Goal: Contribute content: Add original content to the website for others to see

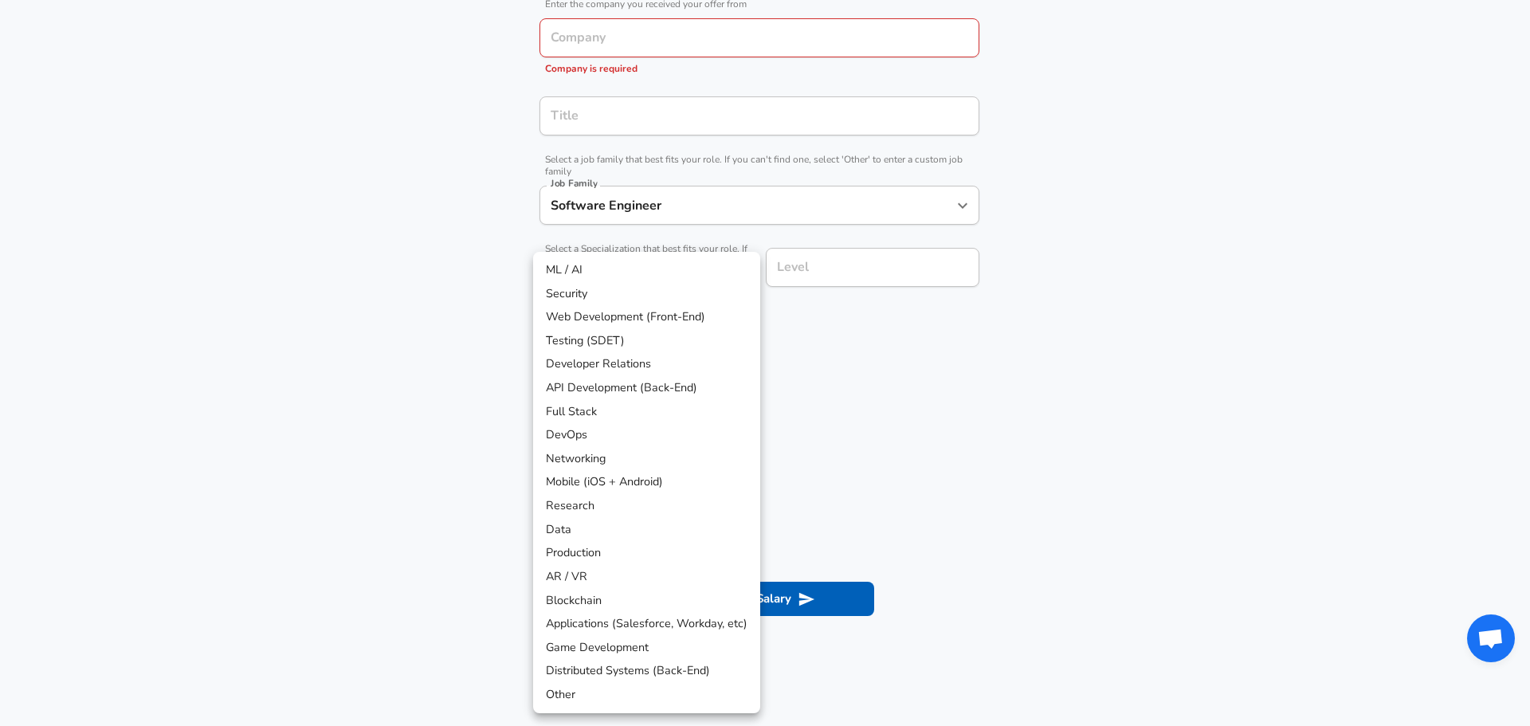
click at [659, 688] on li "Other" at bounding box center [646, 695] width 227 height 24
type input "Other"
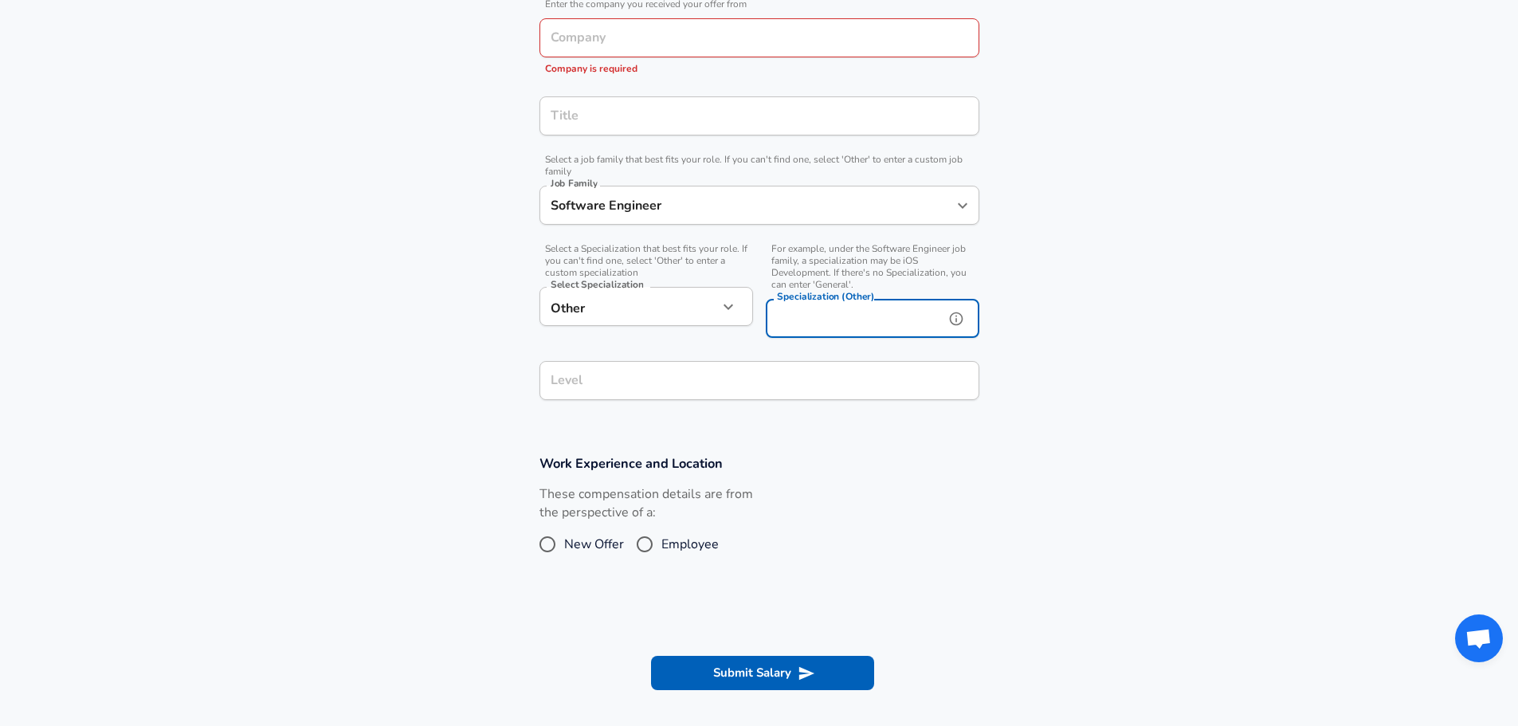
click at [837, 317] on input "Specialization (Other)" at bounding box center [852, 318] width 172 height 39
click at [771, 421] on section "Company & Title Information Enter the company you received your offer from Comp…" at bounding box center [759, 192] width 1518 height 487
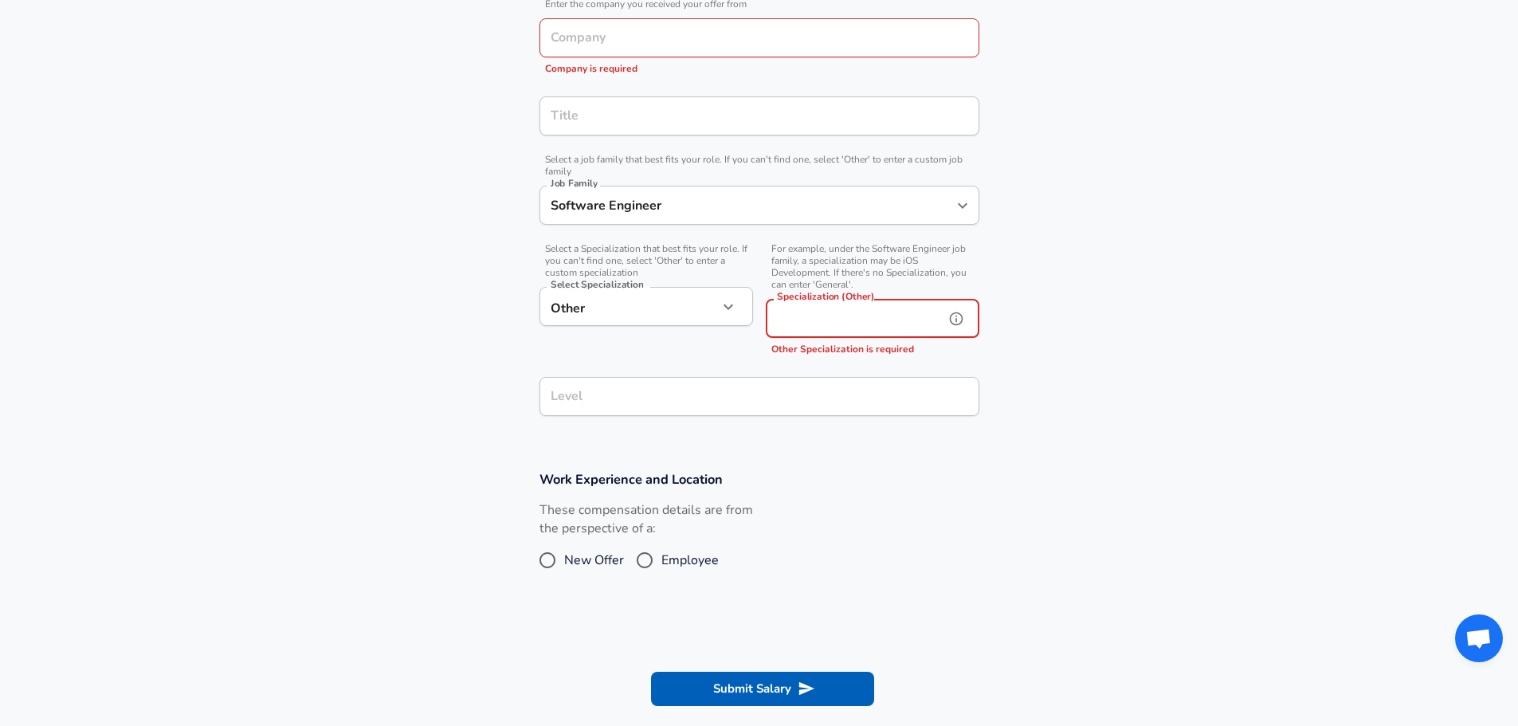
click at [836, 332] on input "Specialization (Other)" at bounding box center [852, 318] width 172 height 39
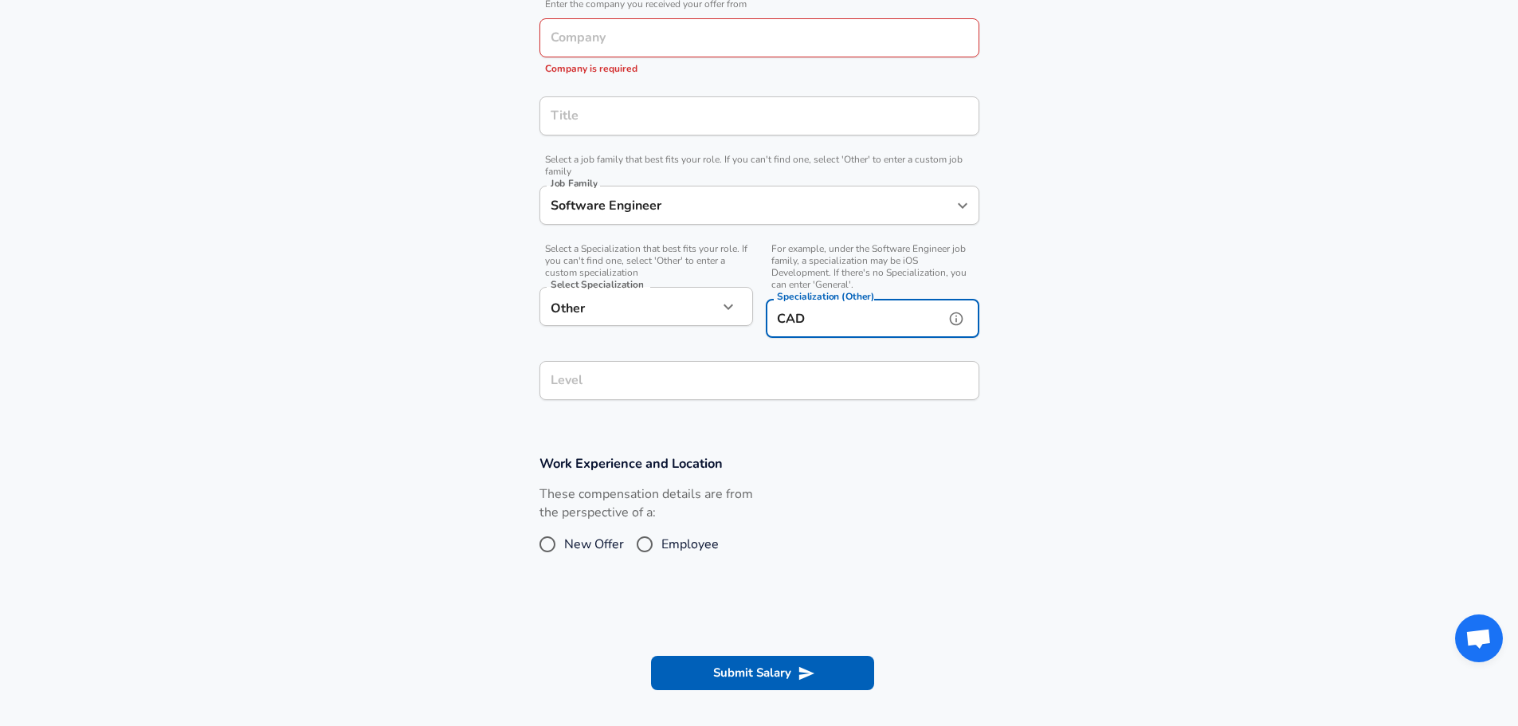
type input "CAD"
click at [903, 379] on div "Level" at bounding box center [759, 380] width 440 height 39
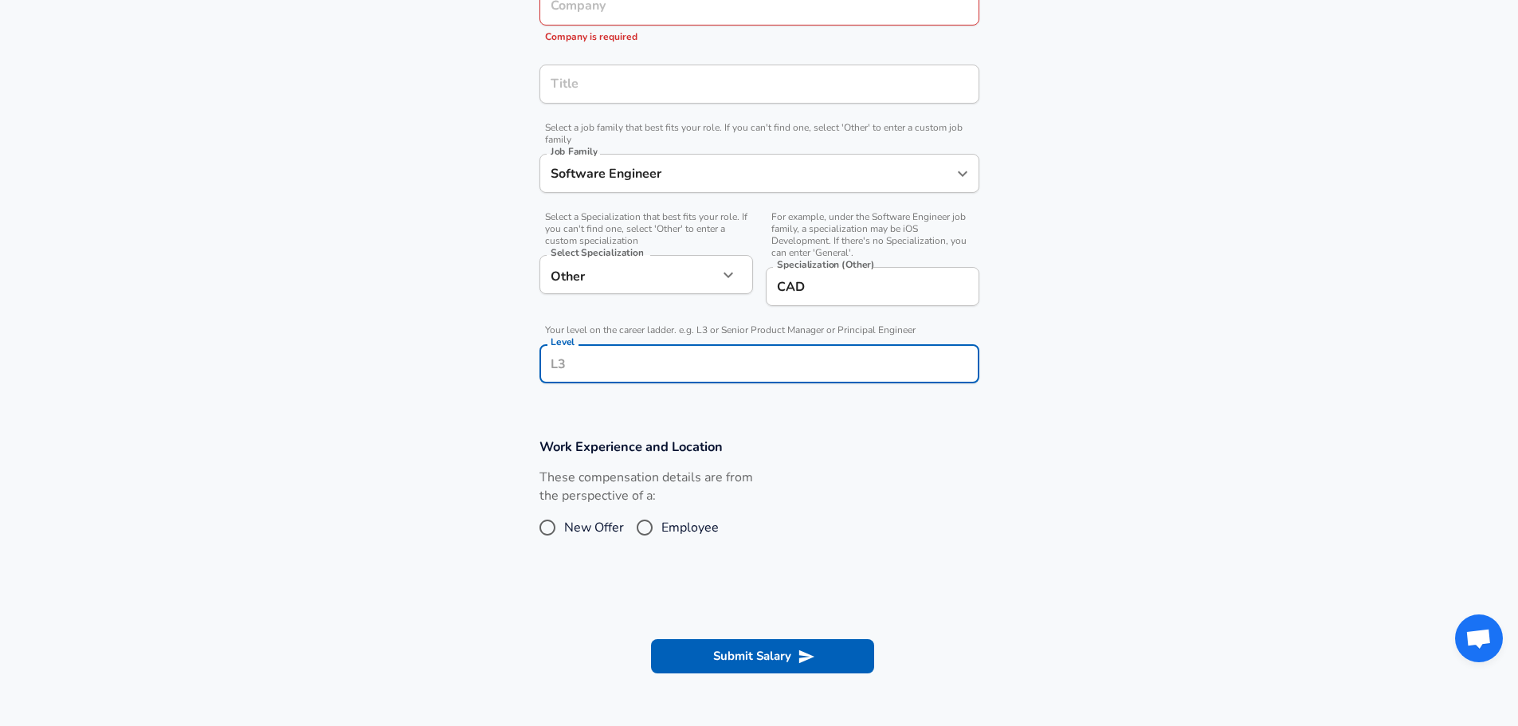
click at [903, 379] on div "Level" at bounding box center [759, 363] width 440 height 39
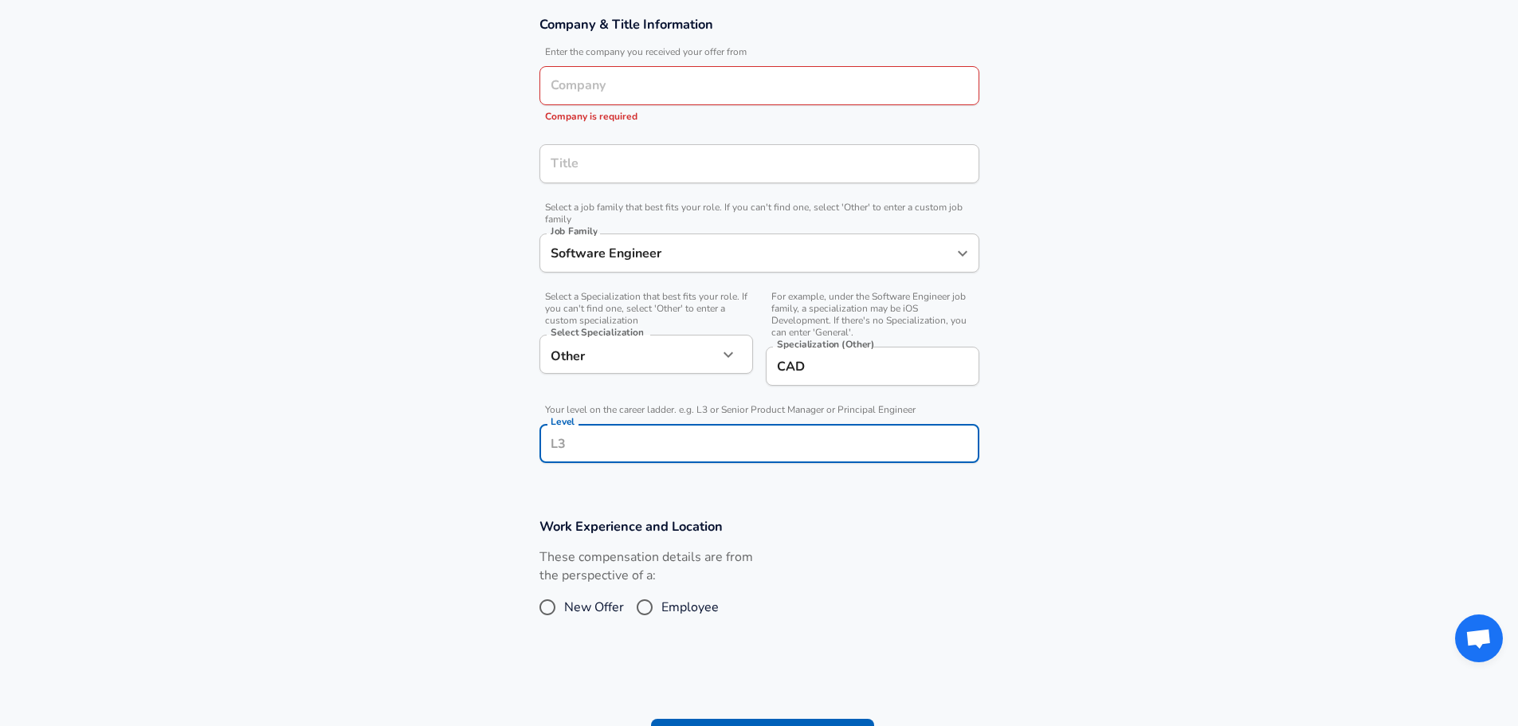
click at [754, 93] on input "Company" at bounding box center [759, 85] width 425 height 25
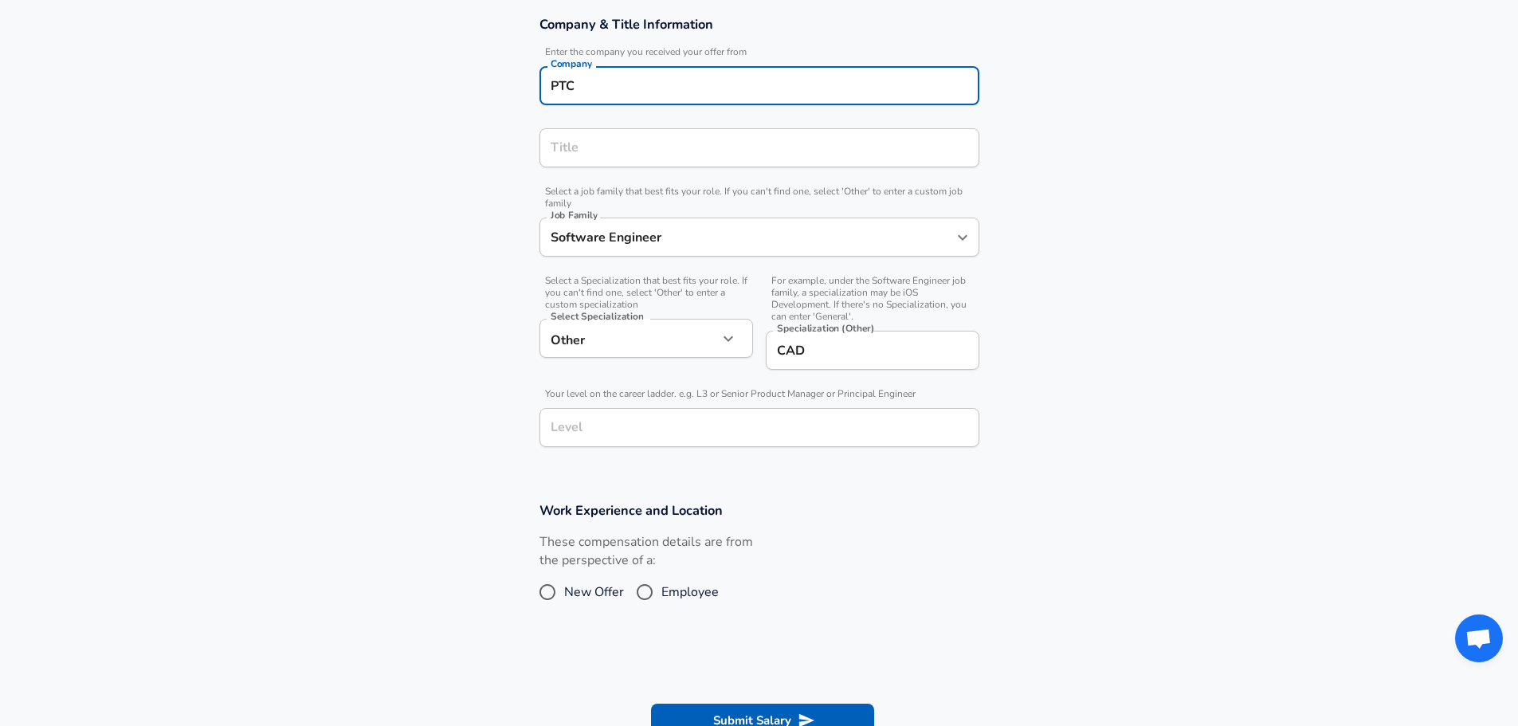
type input "PTC"
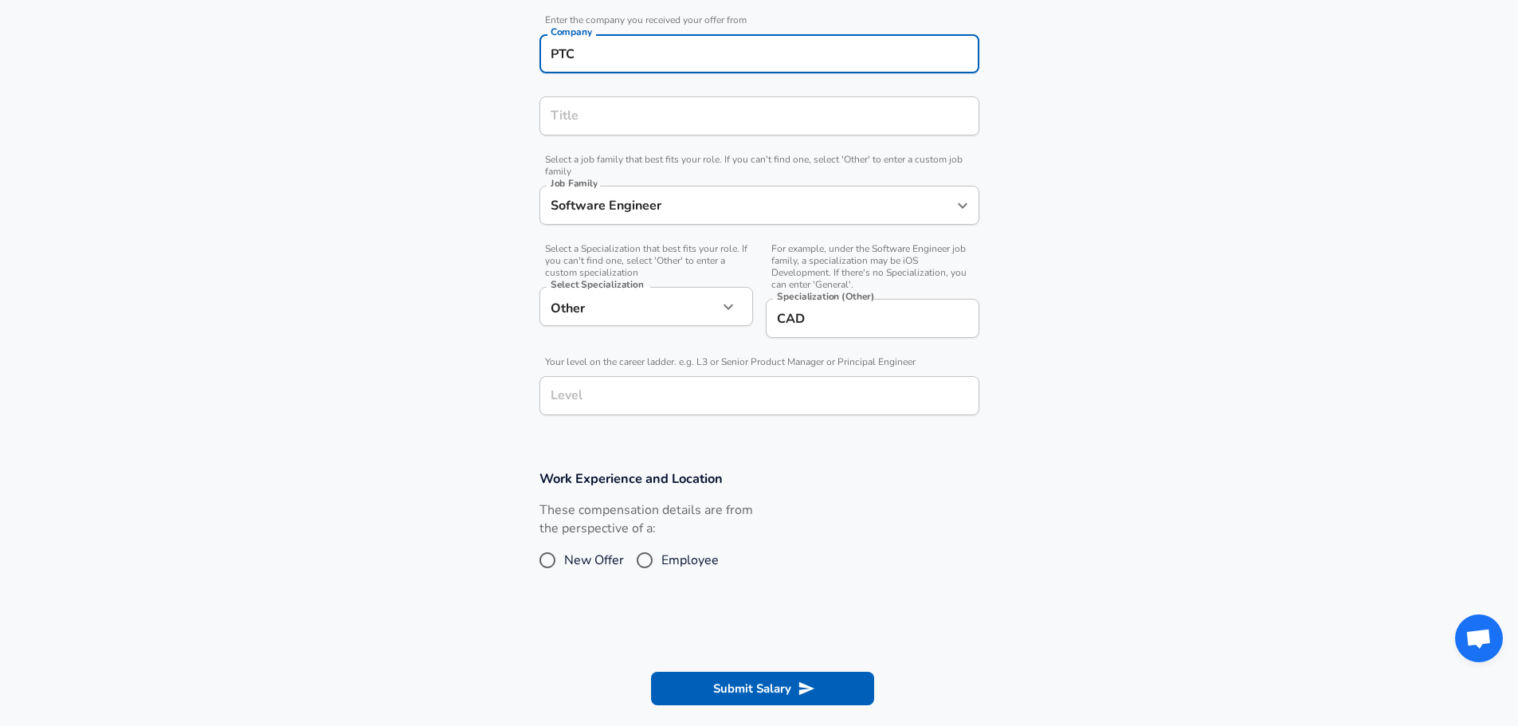
click at [738, 128] on input "Title" at bounding box center [759, 116] width 425 height 25
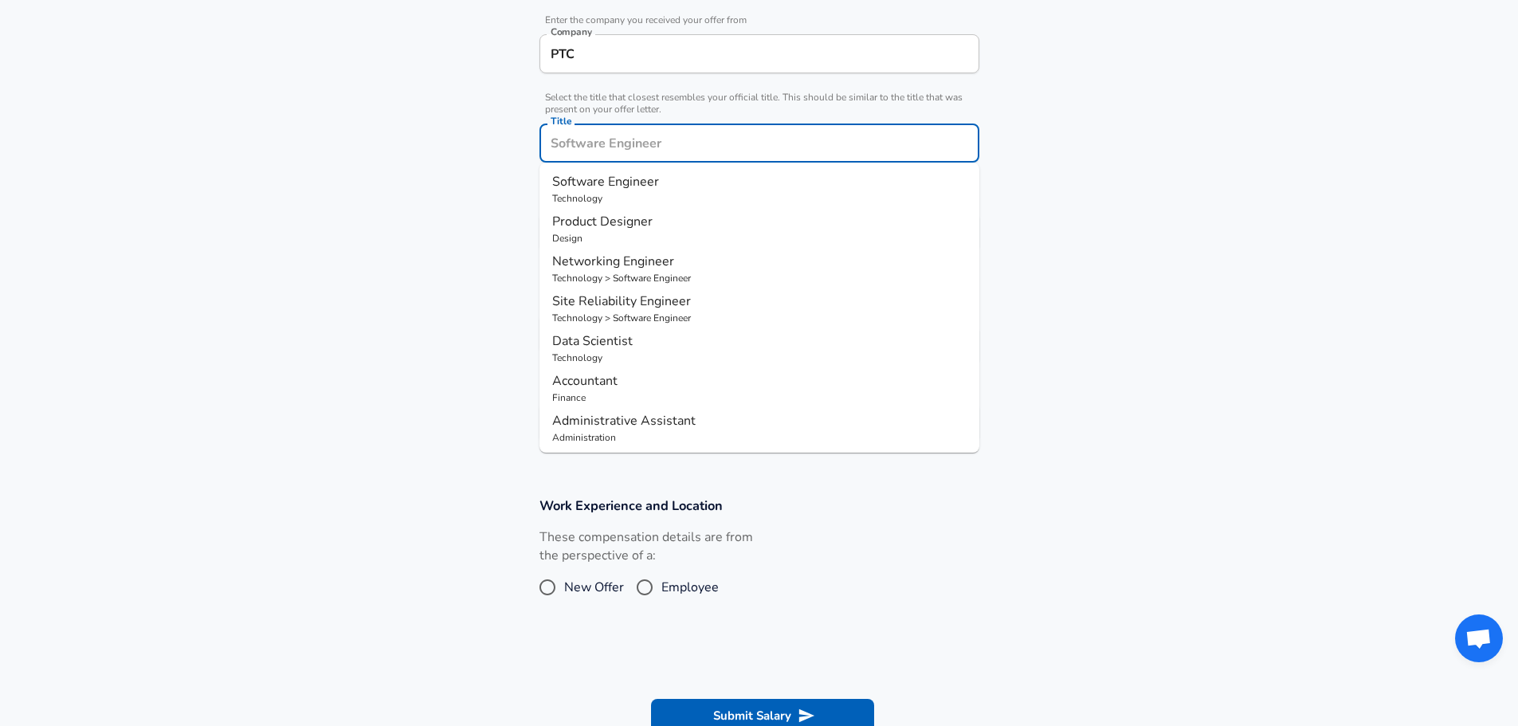
click at [694, 178] on p "Software Engineer" at bounding box center [759, 181] width 414 height 19
type input "Software Engineer"
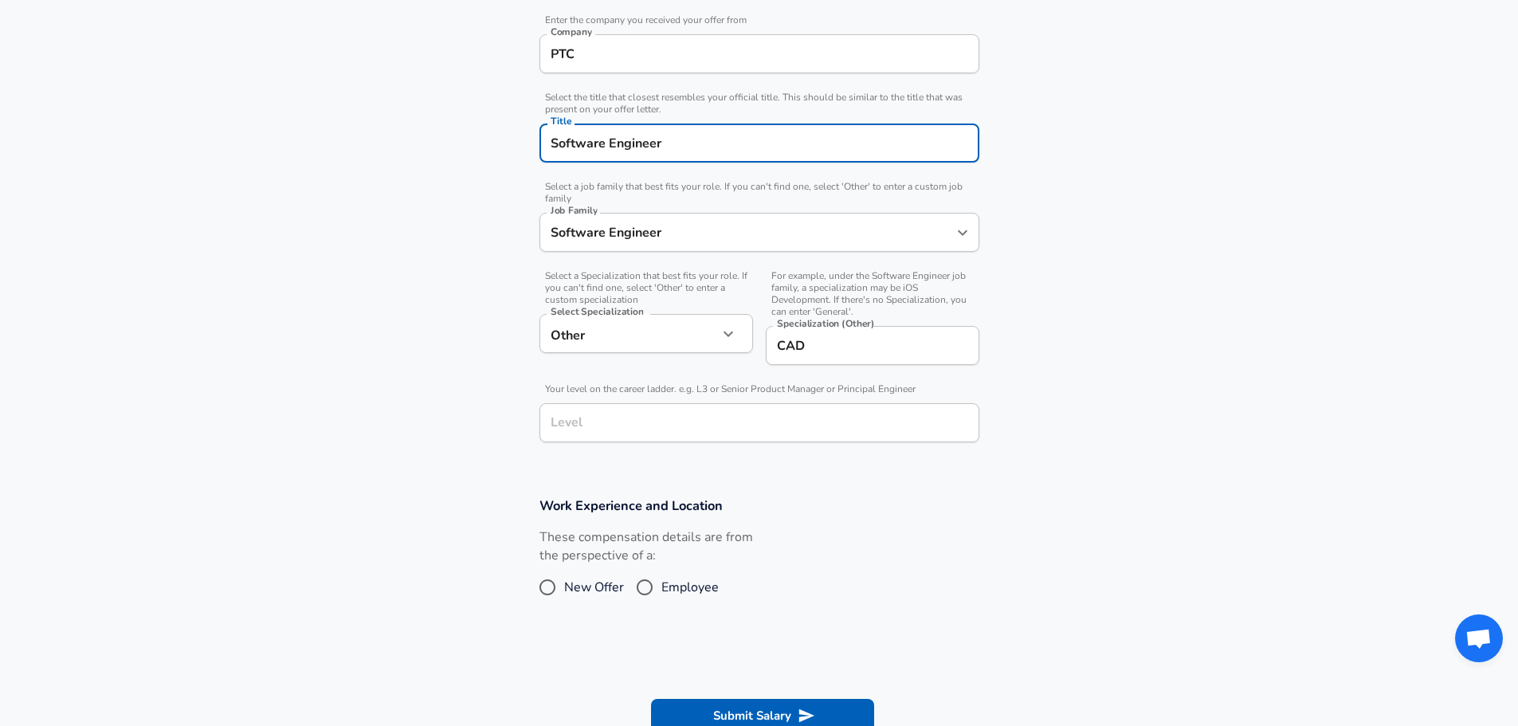
click at [693, 402] on div "Level Level" at bounding box center [759, 421] width 440 height 62
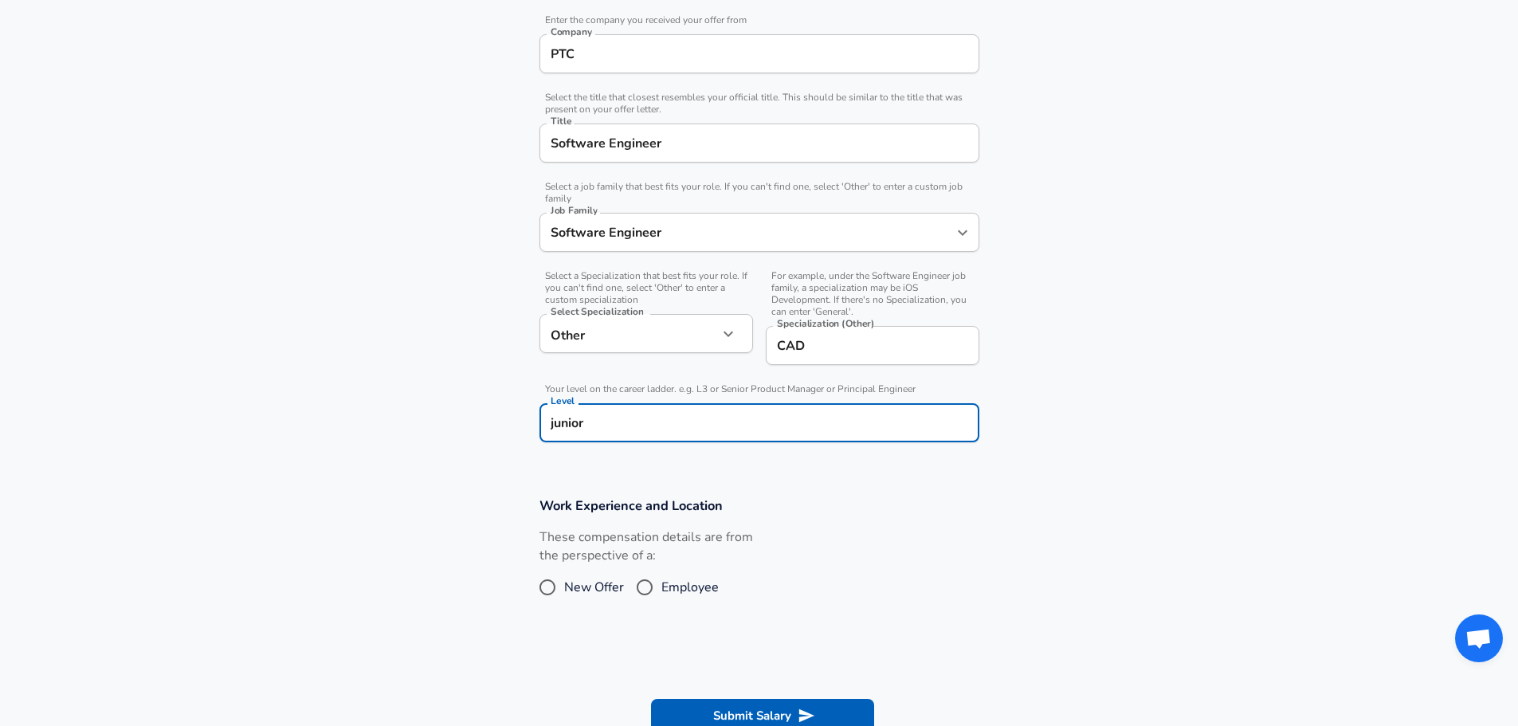
type input "junior"
click at [568, 582] on span "New Offer" at bounding box center [594, 587] width 60 height 19
click at [564, 582] on input "New Offer" at bounding box center [547, 586] width 33 height 25
radio input "true"
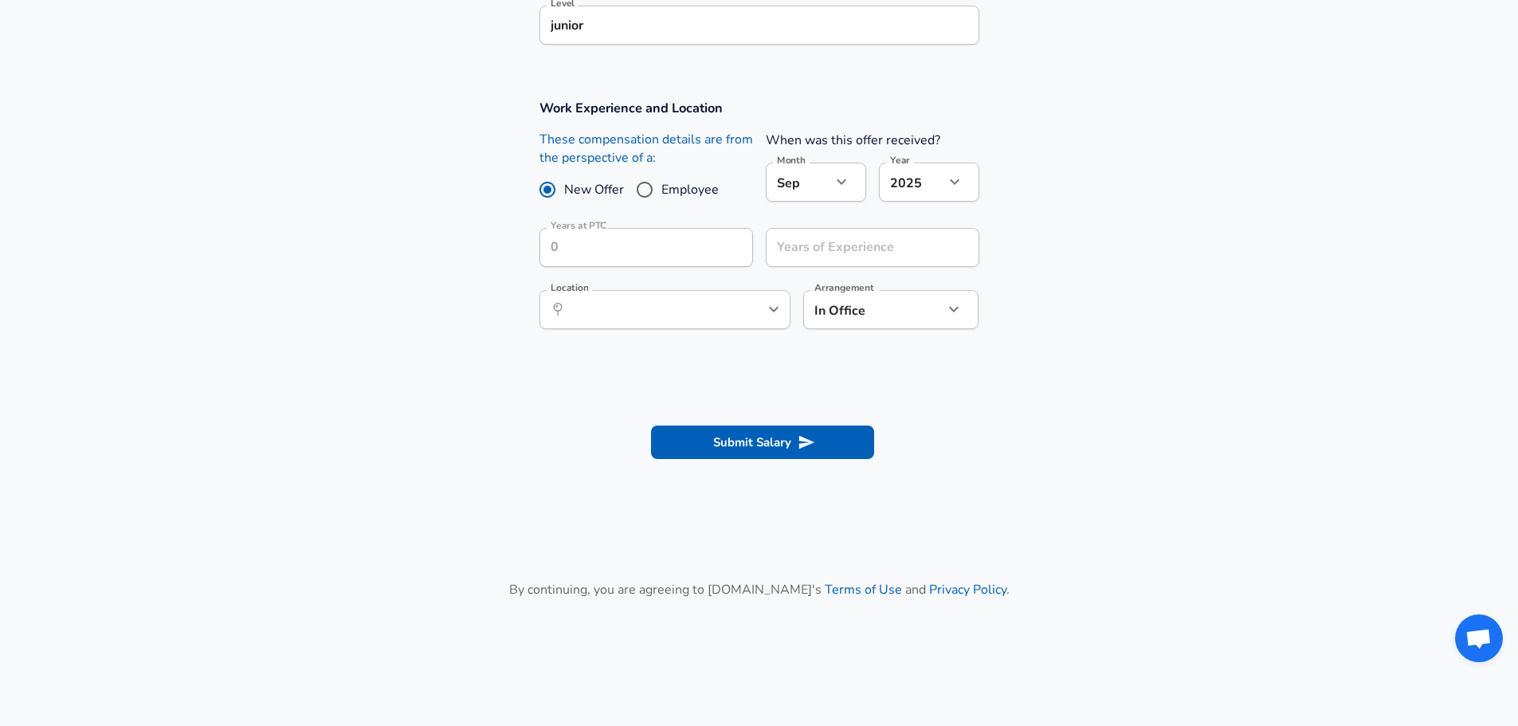
scroll to position [797, 0]
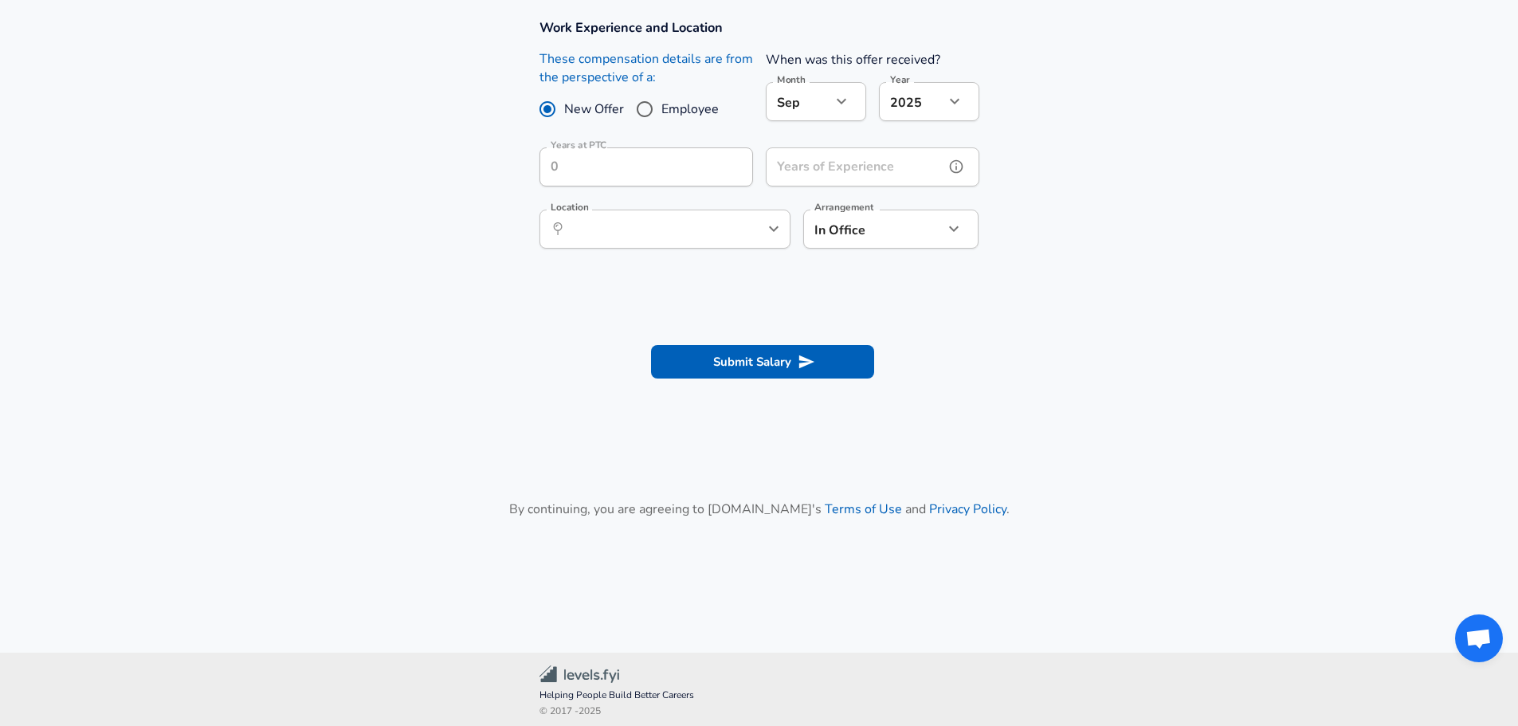
click at [836, 153] on input "Years of Experience" at bounding box center [855, 166] width 178 height 39
type input "2"
click at [727, 166] on icon "help" at bounding box center [730, 167] width 16 height 16
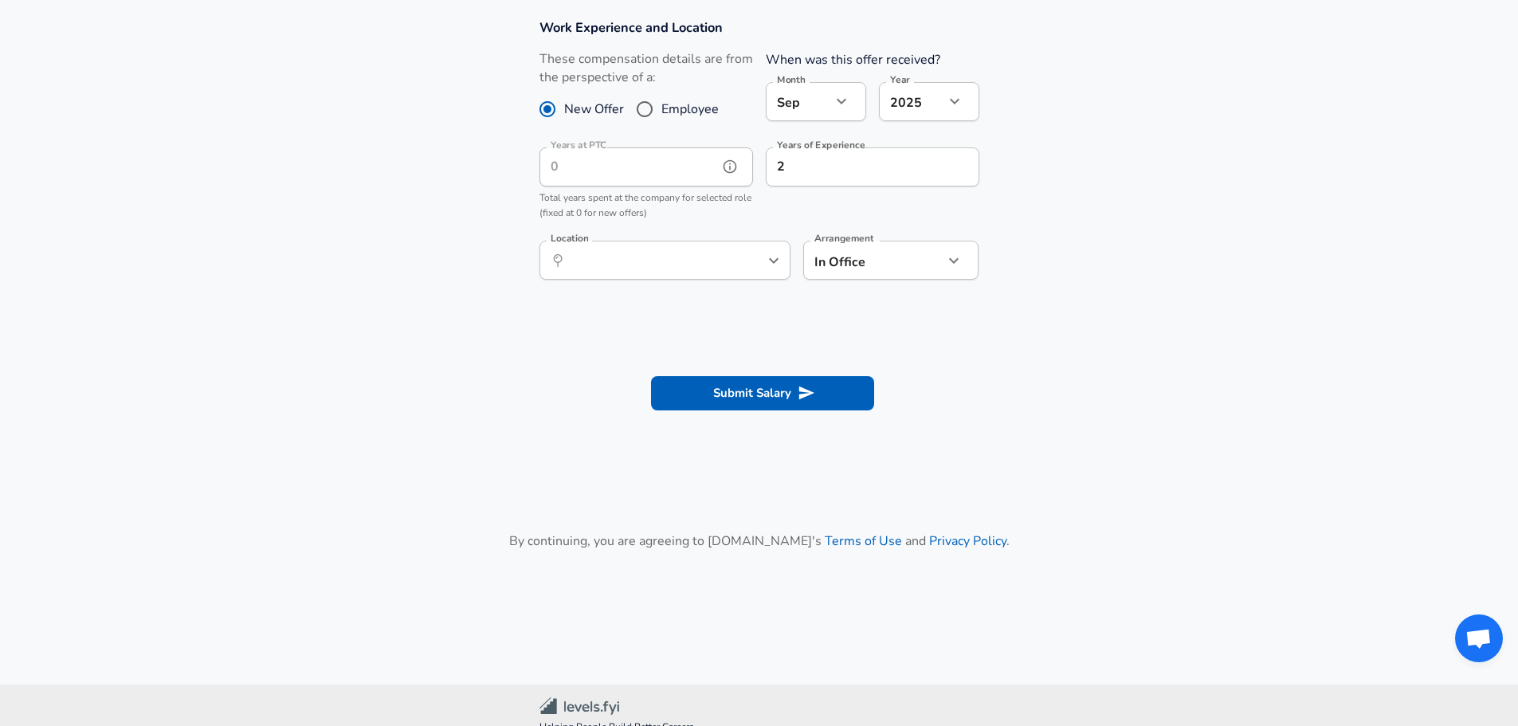
click at [732, 166] on icon "help" at bounding box center [730, 167] width 16 height 16
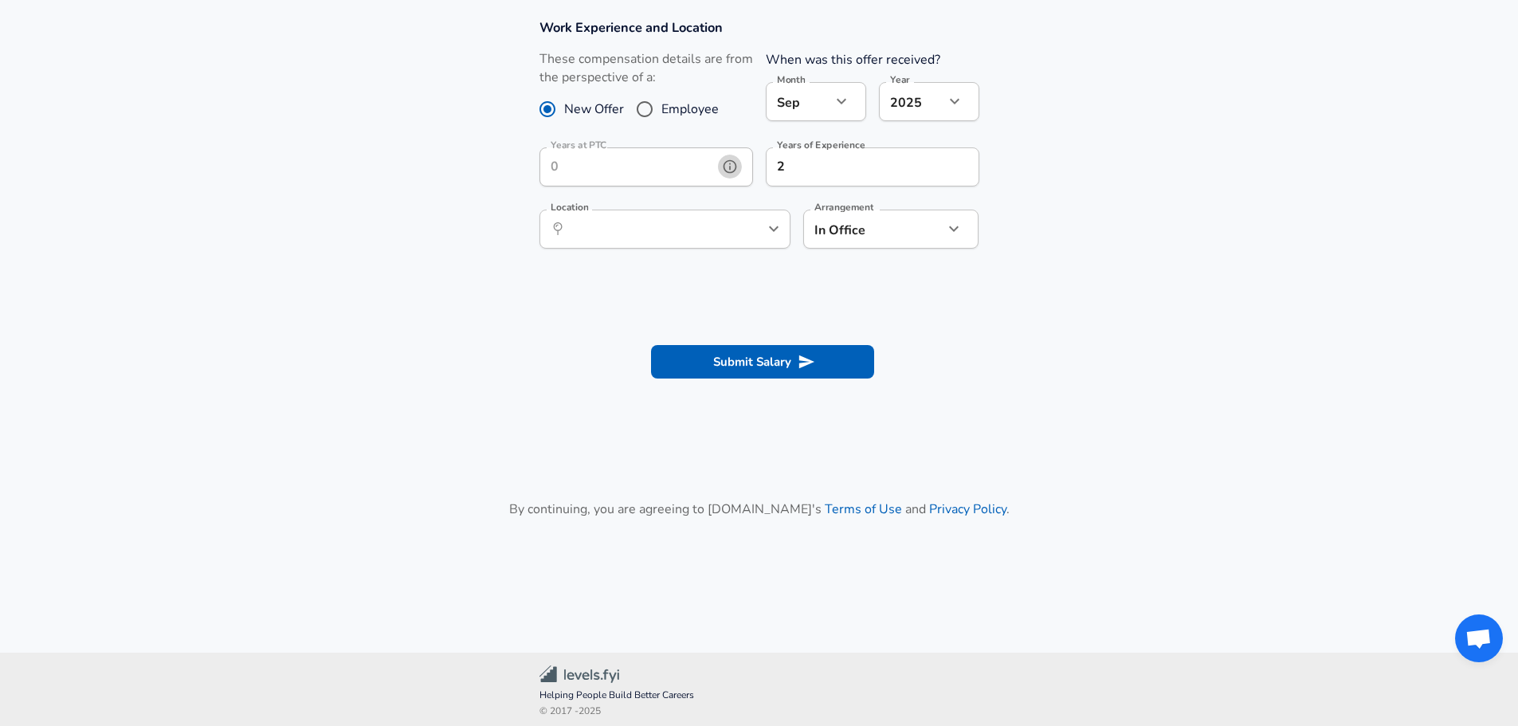
click at [732, 166] on icon "help" at bounding box center [730, 167] width 16 height 16
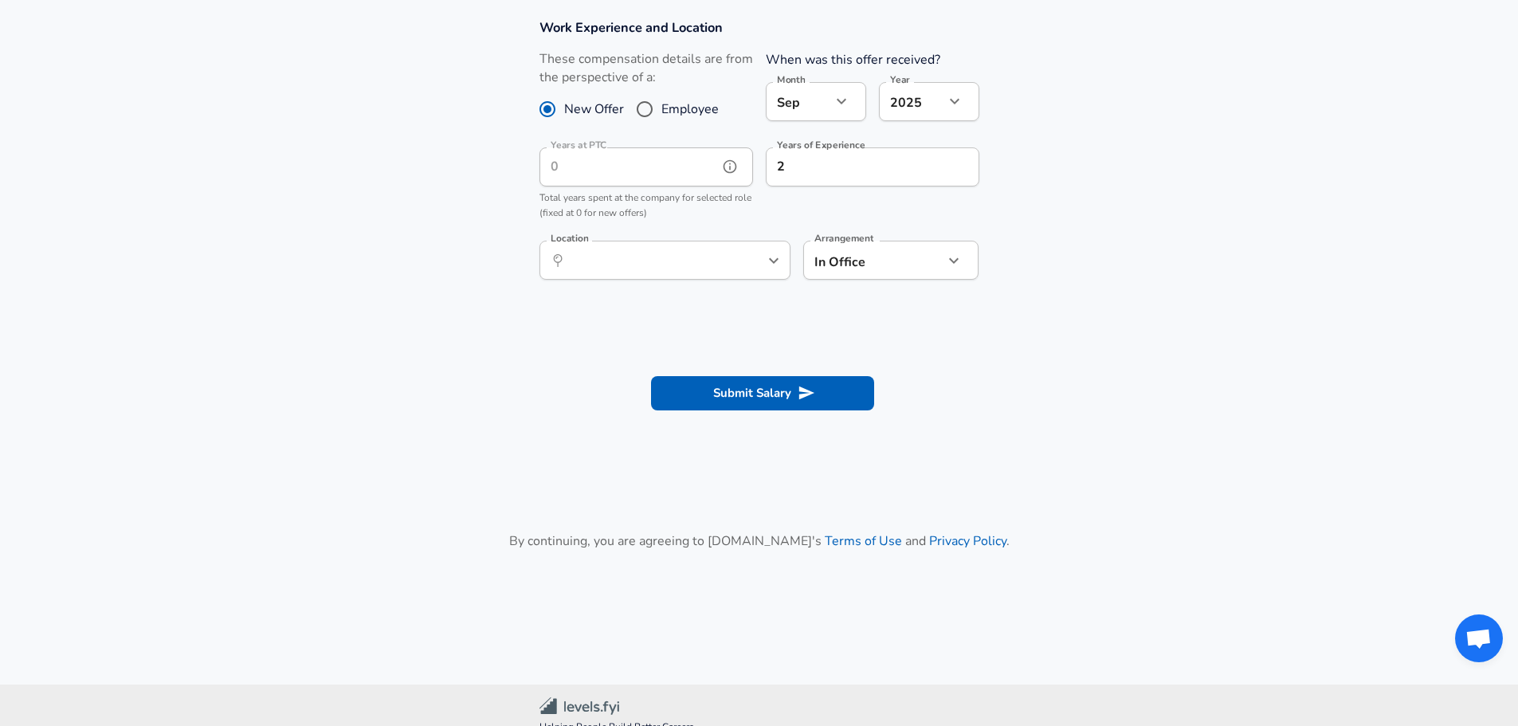
click at [732, 166] on icon "help" at bounding box center [730, 167] width 16 height 16
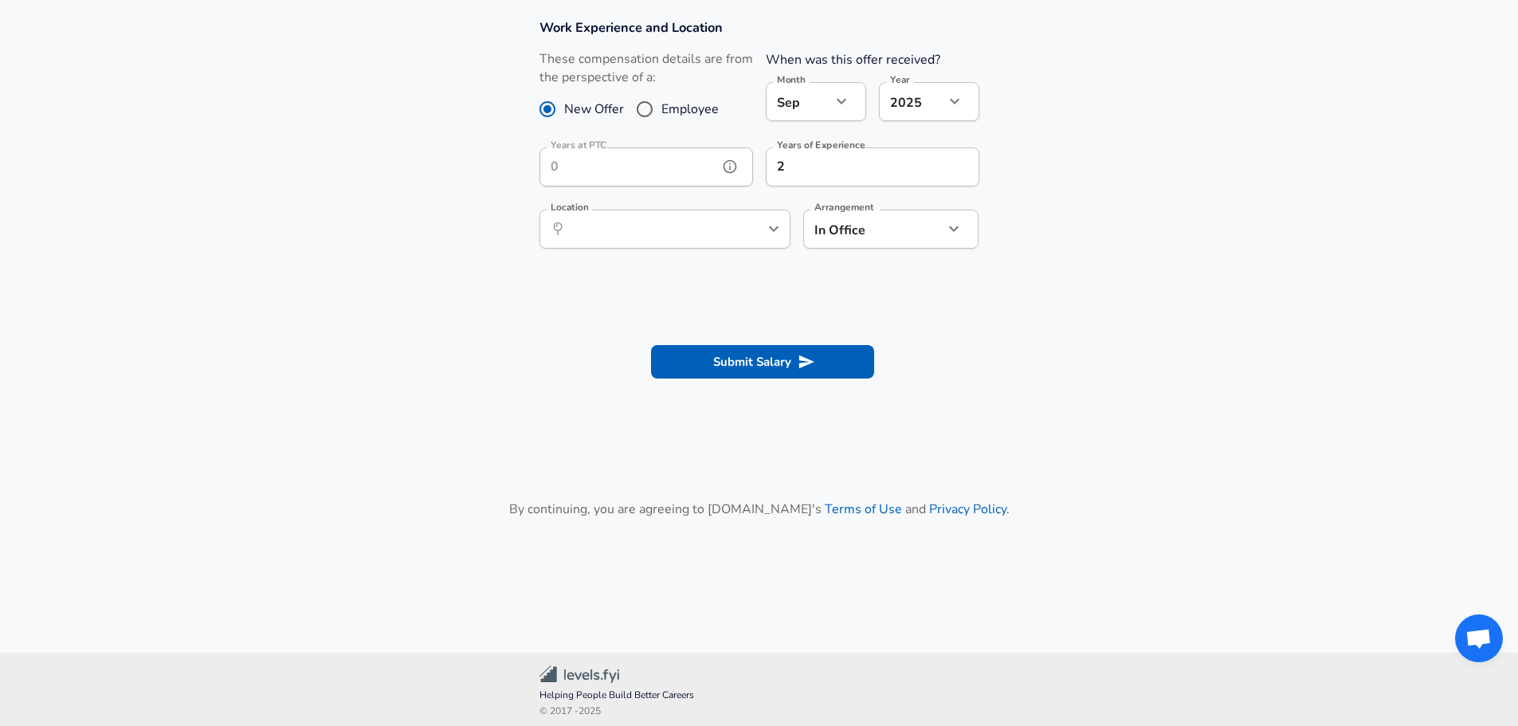
click at [729, 220] on div "​ Location" at bounding box center [664, 229] width 251 height 39
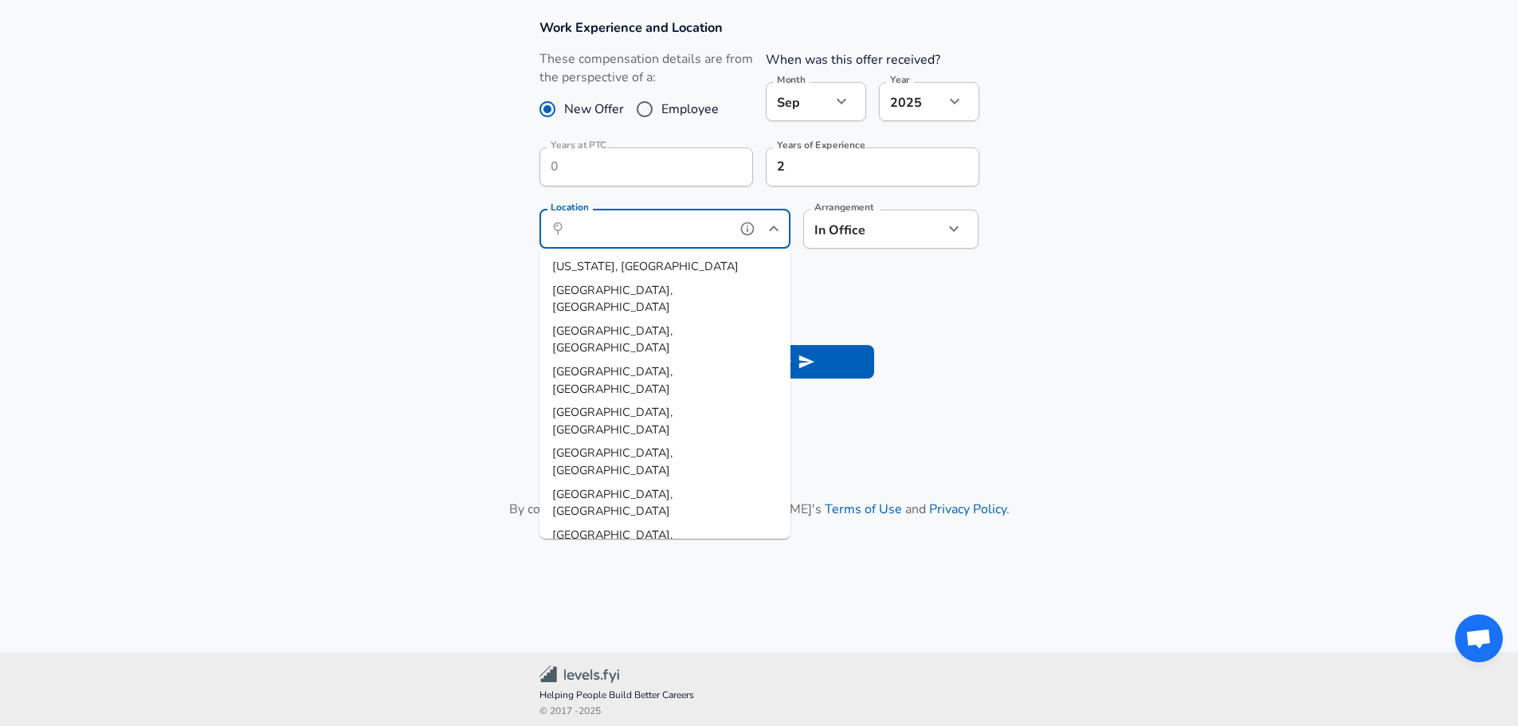
scroll to position [803, 0]
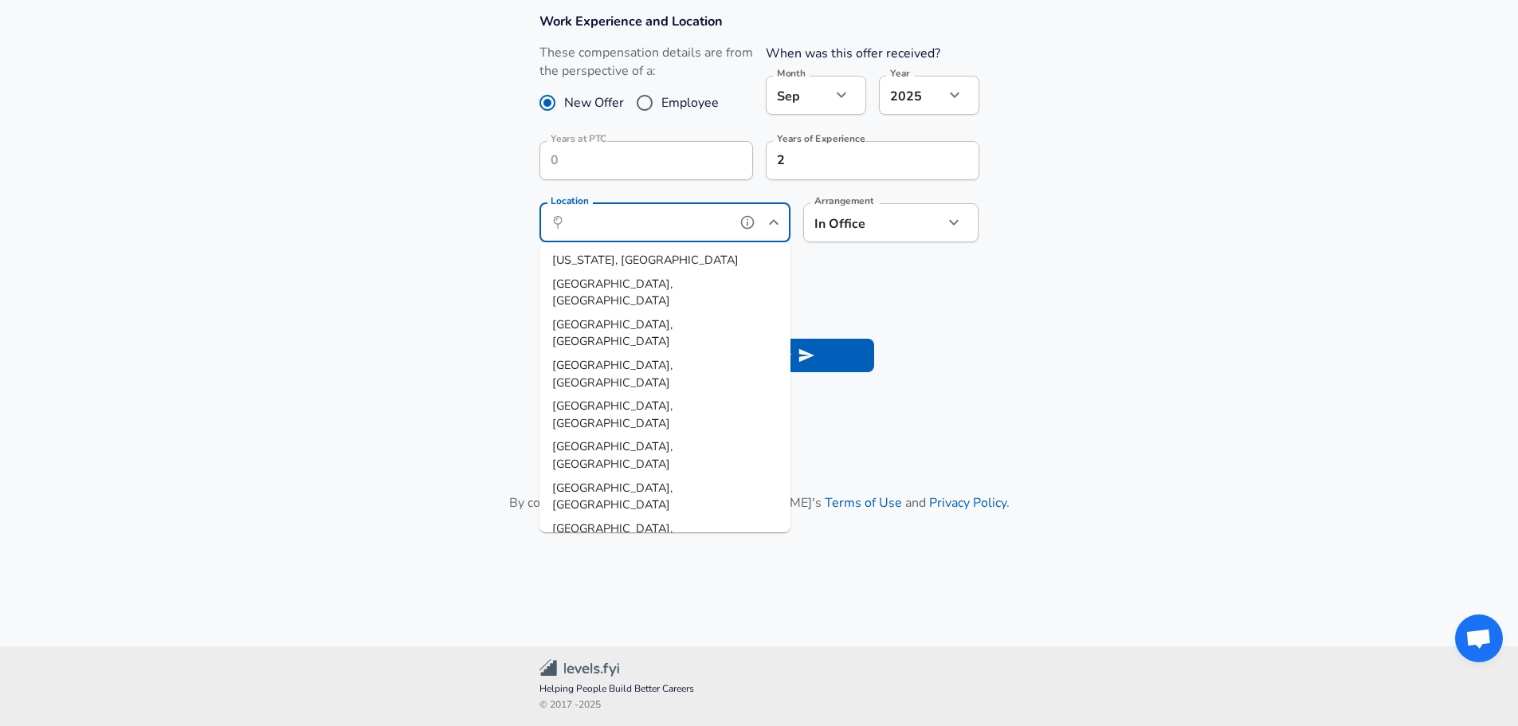
click at [645, 231] on input "Location" at bounding box center [647, 222] width 163 height 25
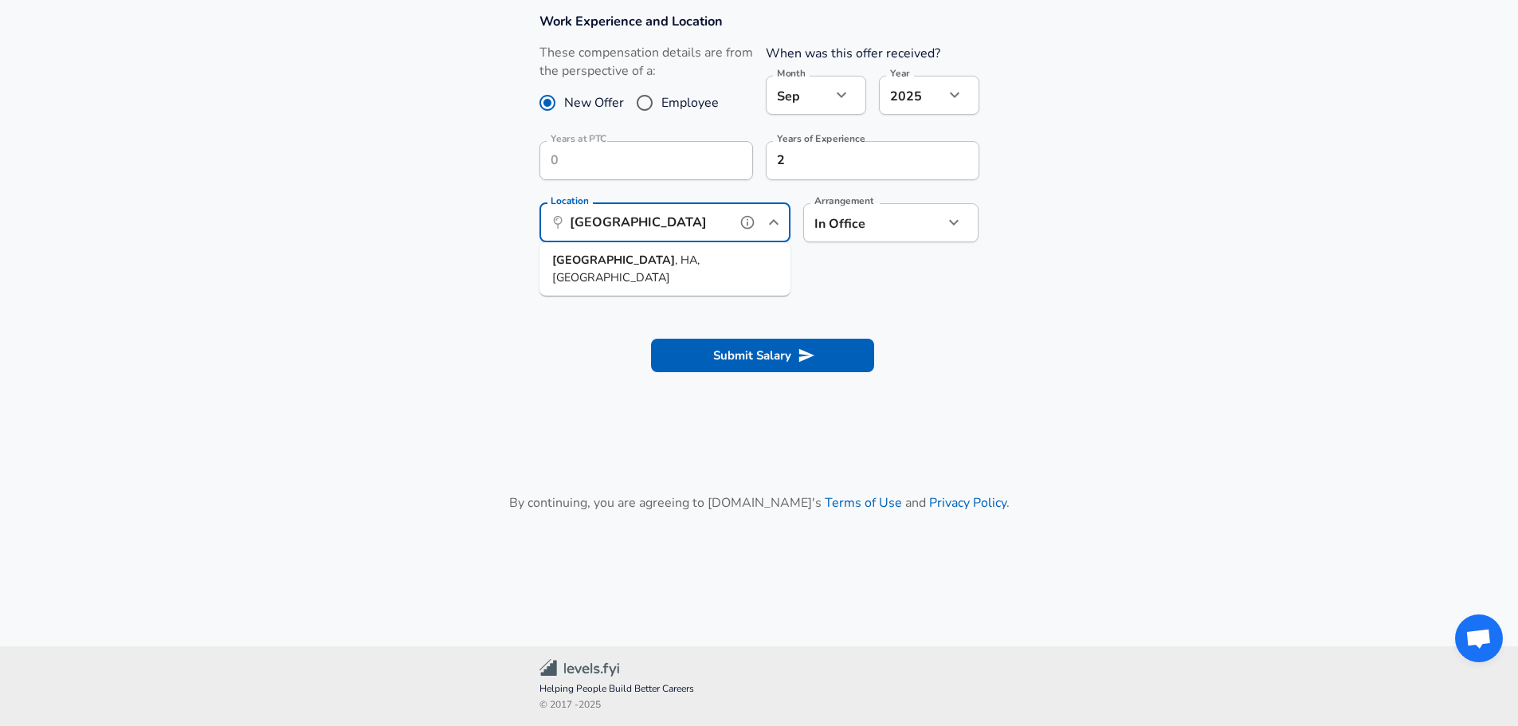
click at [652, 255] on li "[GEOGRAPHIC_DATA] , HA, [GEOGRAPHIC_DATA]" at bounding box center [664, 269] width 251 height 41
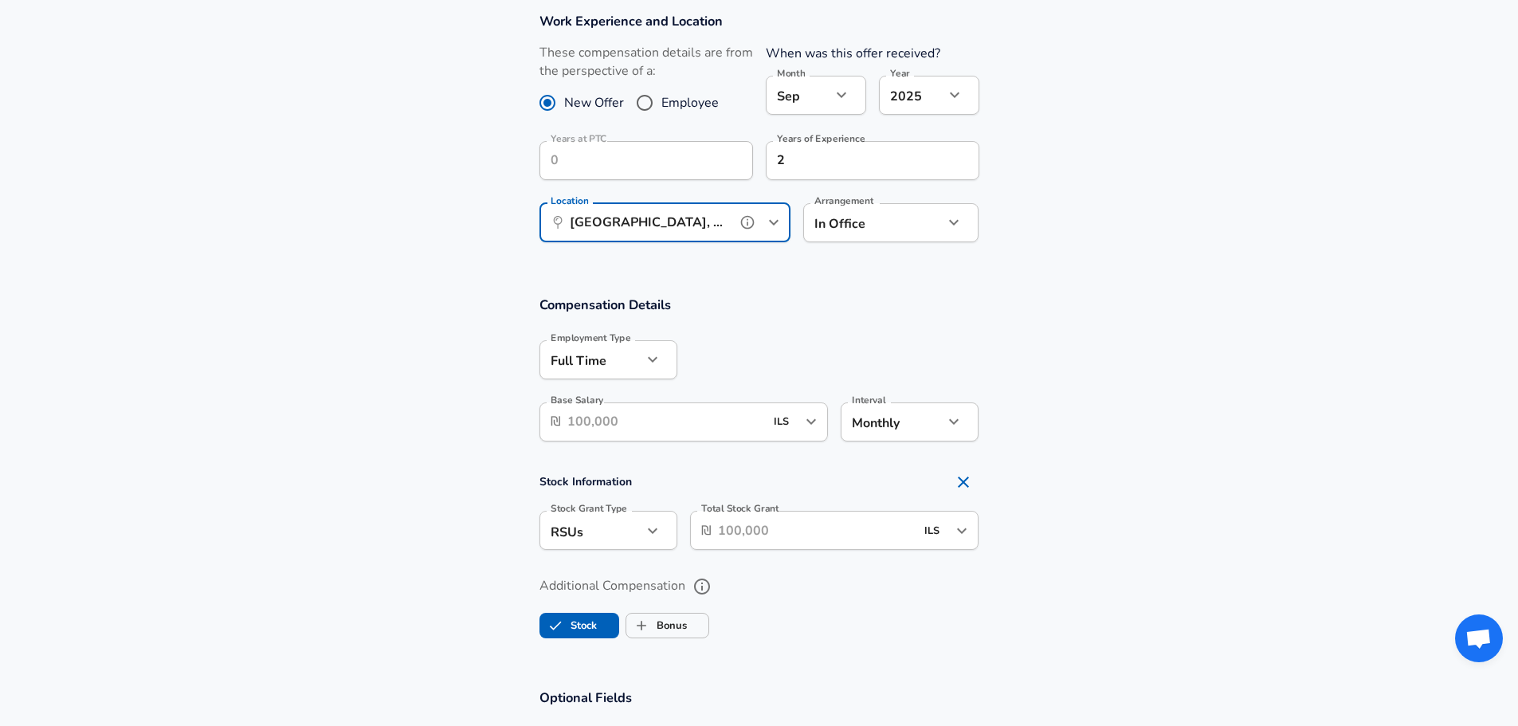
type input "[GEOGRAPHIC_DATA], HA, [GEOGRAPHIC_DATA]"
click at [919, 221] on button "help" at bounding box center [931, 222] width 24 height 24
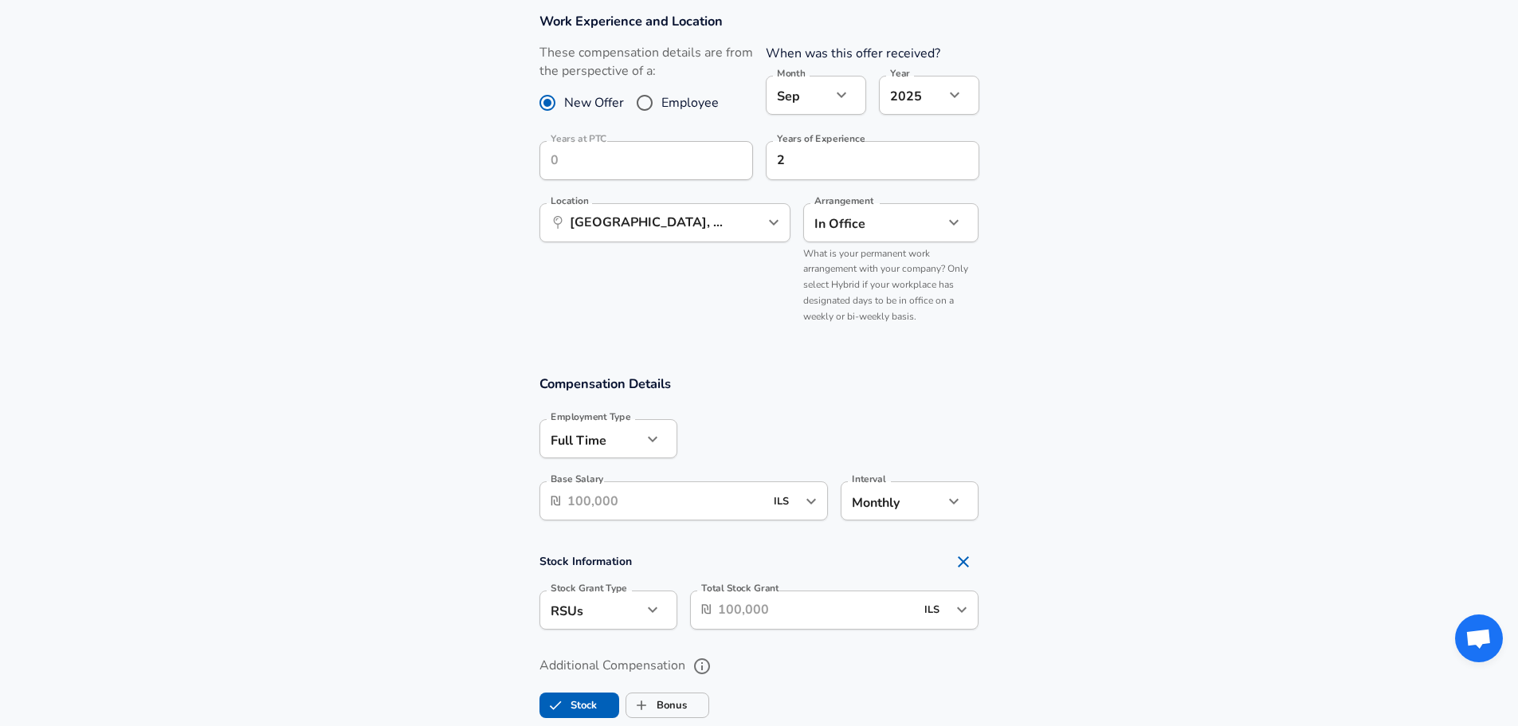
click at [974, 221] on div "In Office office Arrangement" at bounding box center [891, 222] width 176 height 39
click at [938, 221] on div "In Office office Arrangement" at bounding box center [891, 222] width 176 height 39
click at [938, 222] on icon "help" at bounding box center [932, 223] width 14 height 14
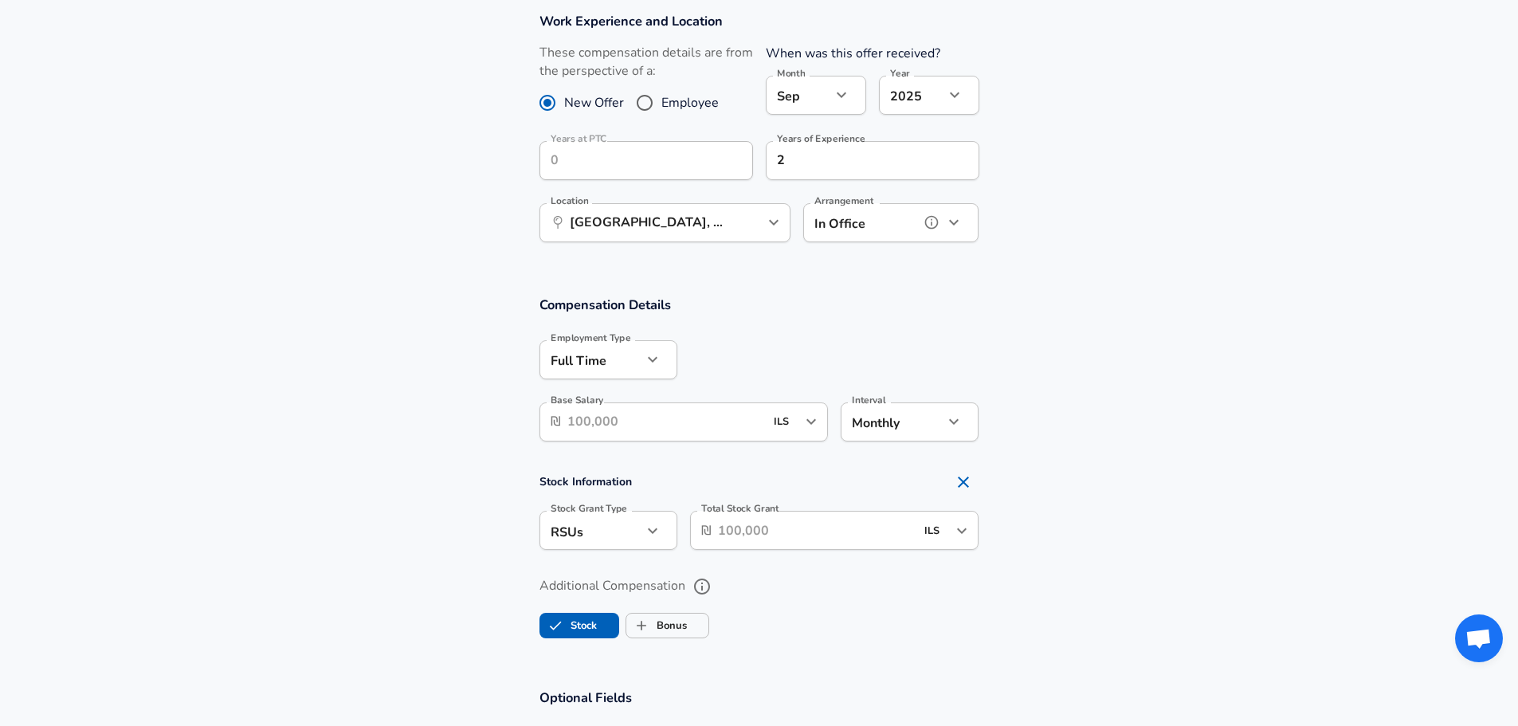
click at [954, 223] on icon "button" at bounding box center [954, 223] width 10 height 6
click at [907, 308] on li "Hybrid" at bounding box center [891, 308] width 176 height 24
type input "hybrid"
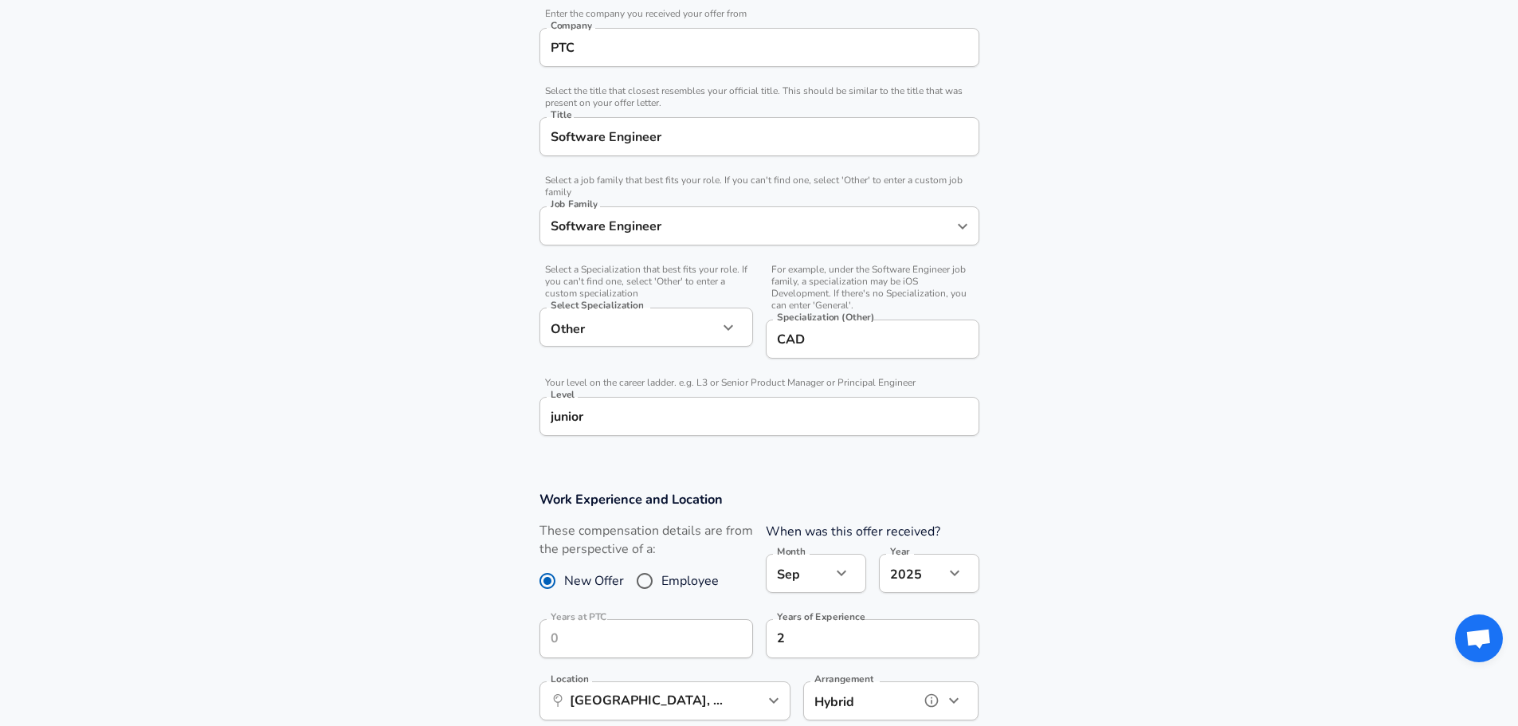
scroll to position [644, 0]
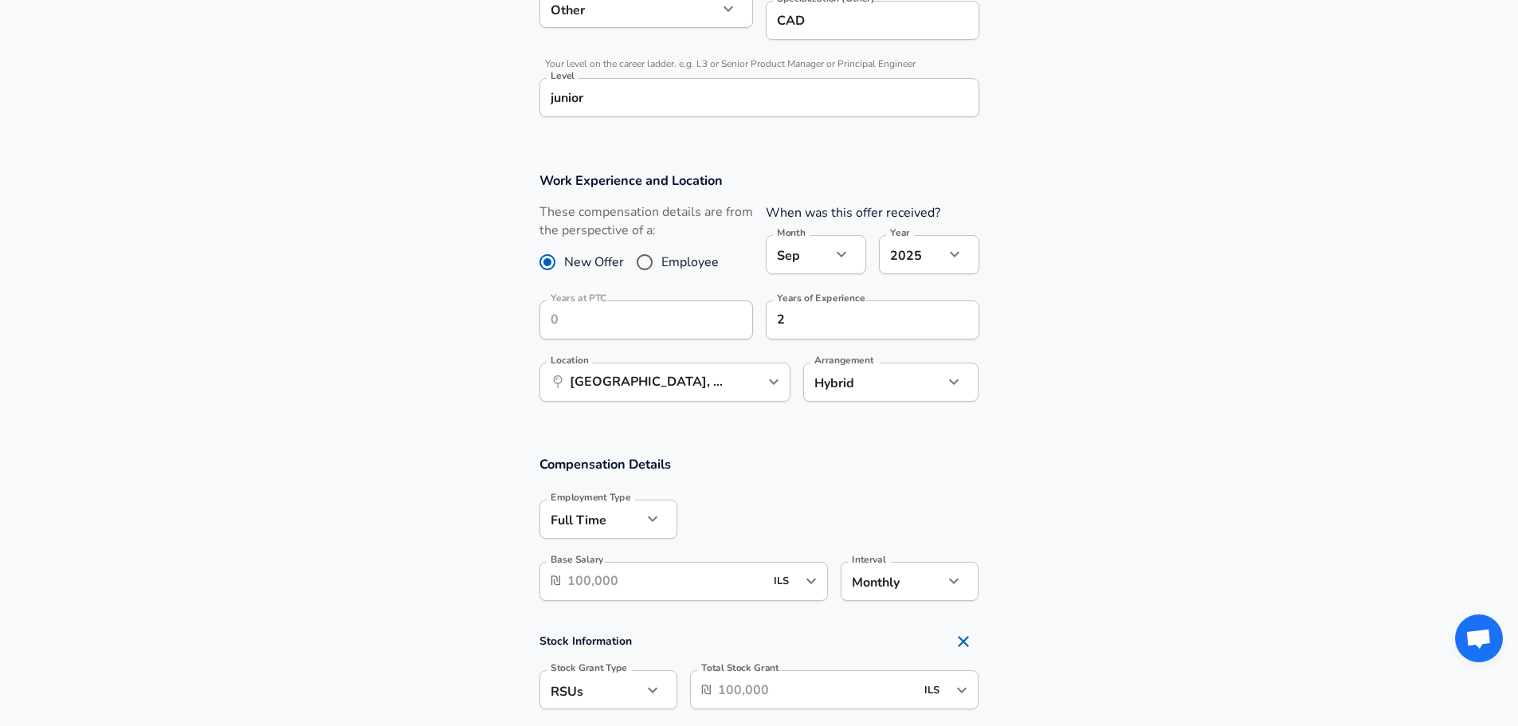
click at [619, 496] on label "Employment Type" at bounding box center [590, 497] width 80 height 10
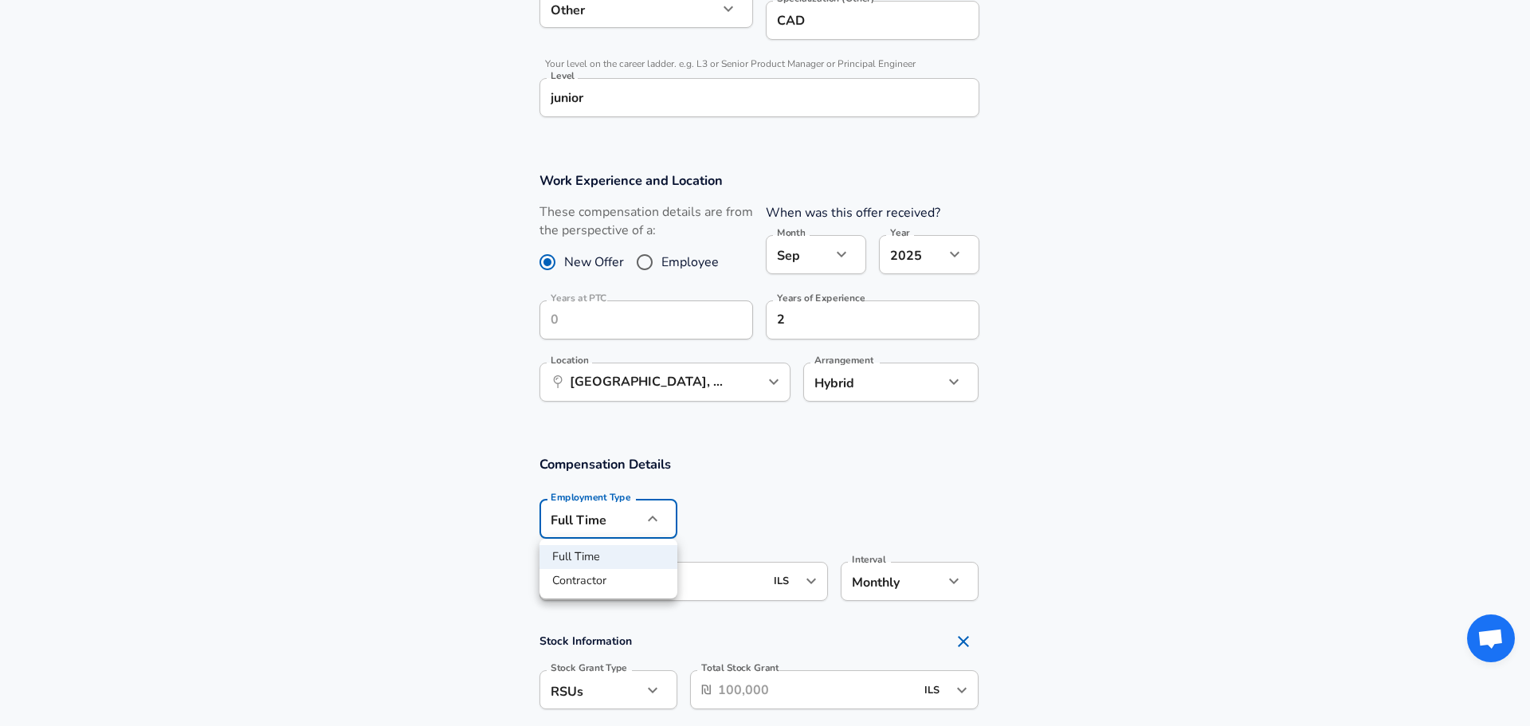
click at [745, 519] on div at bounding box center [765, 363] width 1530 height 726
click at [684, 574] on input "Base Salary" at bounding box center [666, 581] width 198 height 39
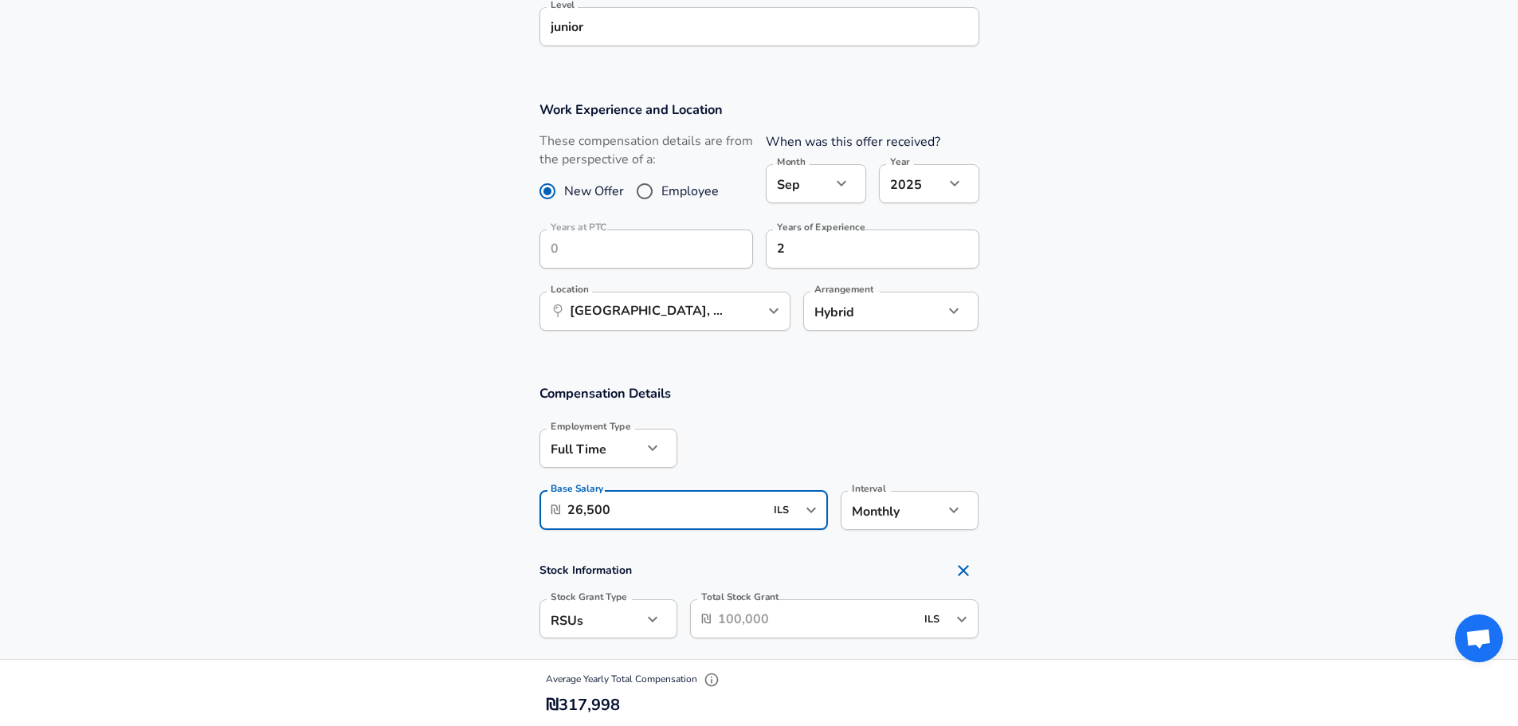
scroll to position [803, 0]
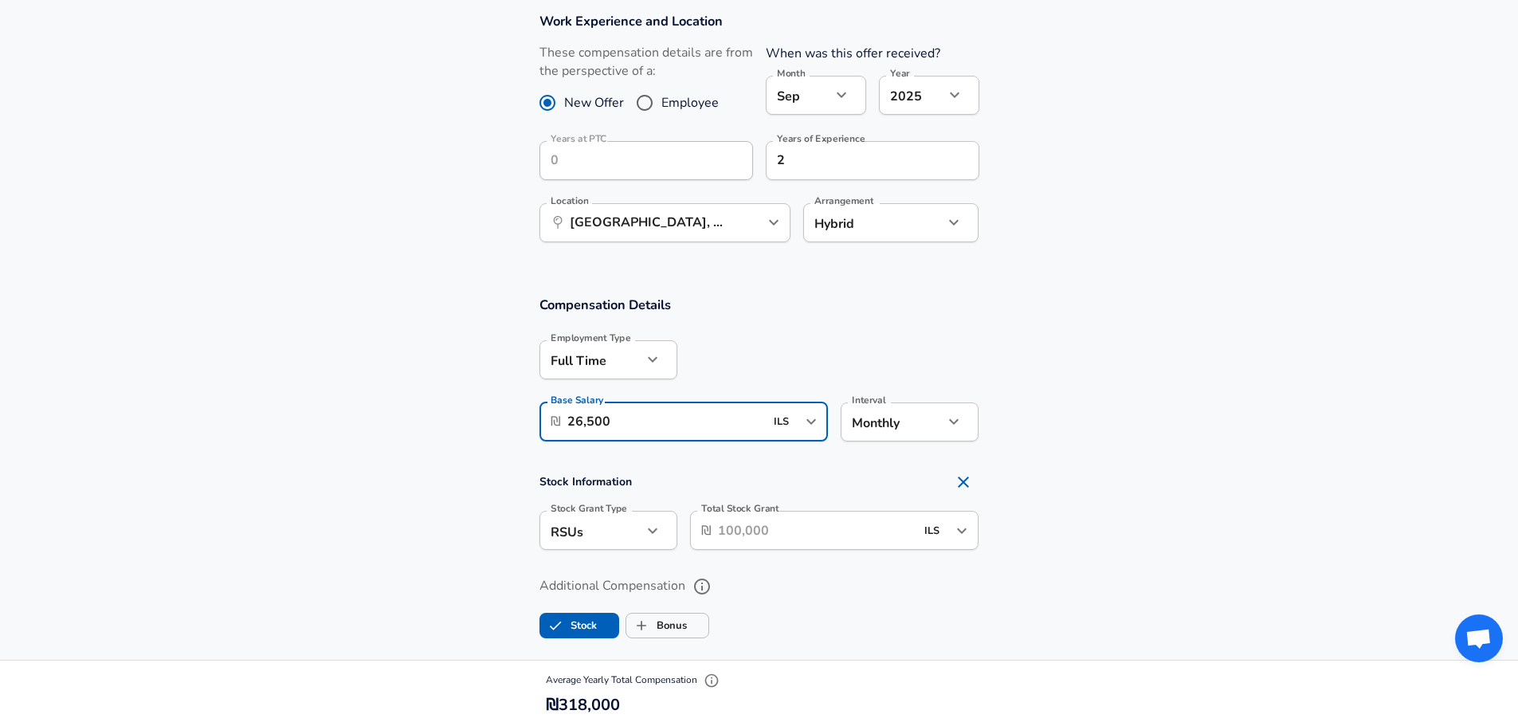
type input "26,500"
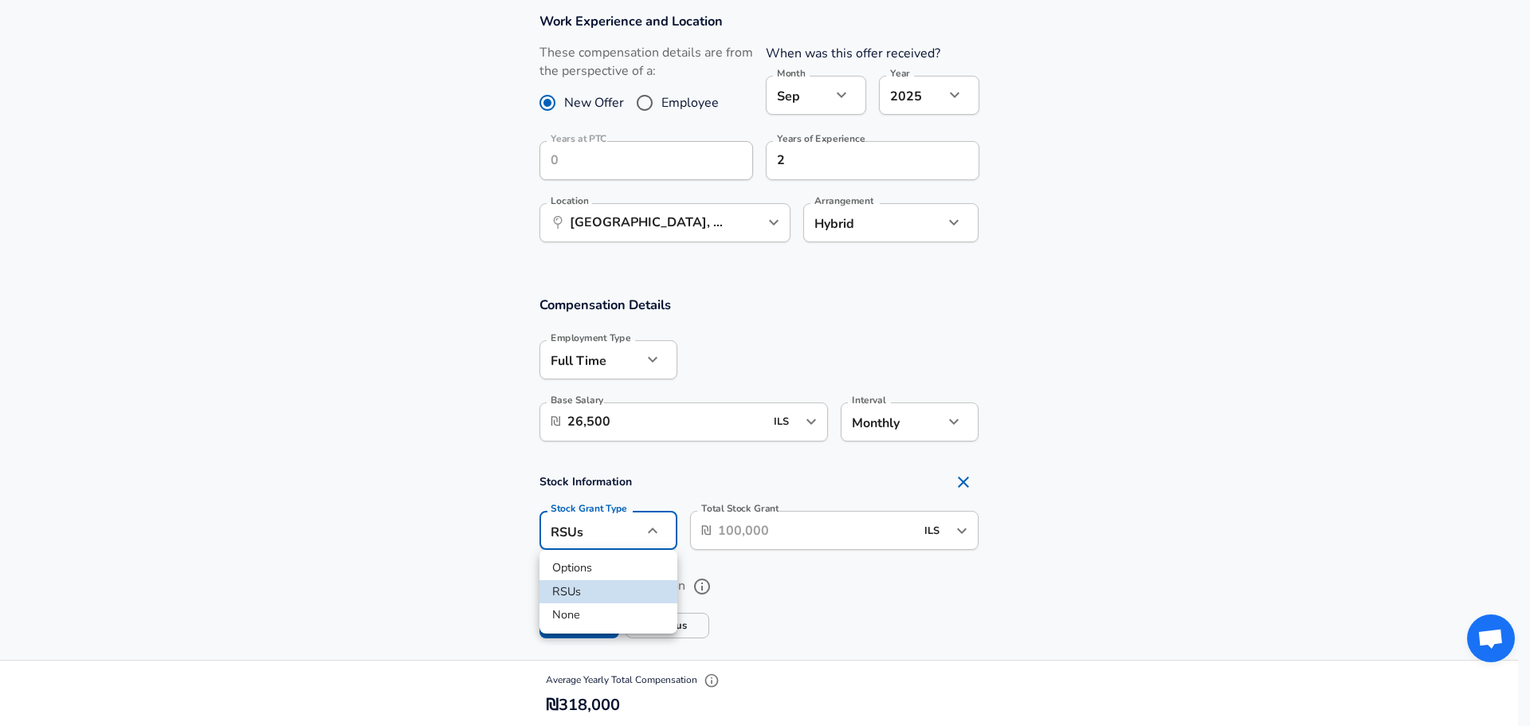
click at [578, 569] on li "Options" at bounding box center [608, 568] width 138 height 24
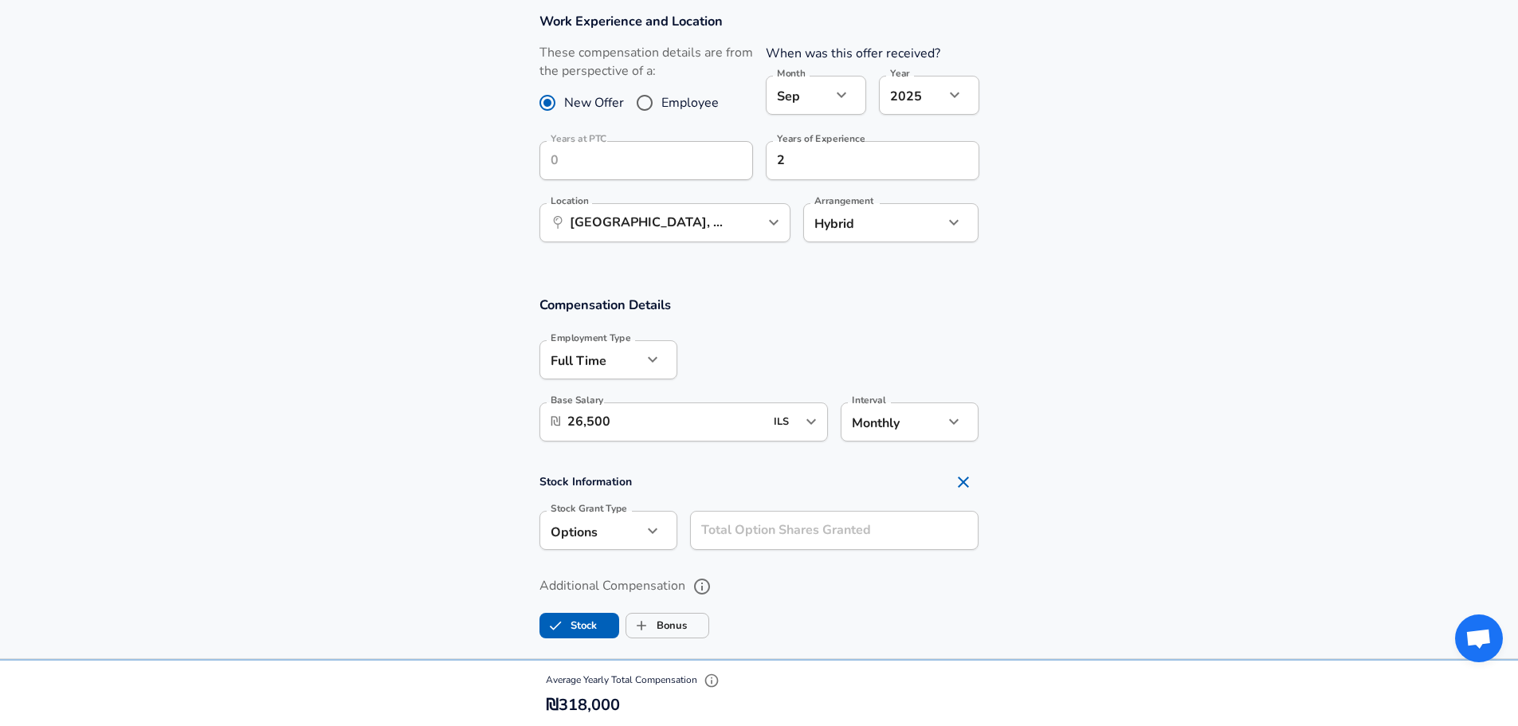
click at [603, 550] on div "Stock Grant Type Options option Stock Grant Type" at bounding box center [608, 532] width 138 height 43
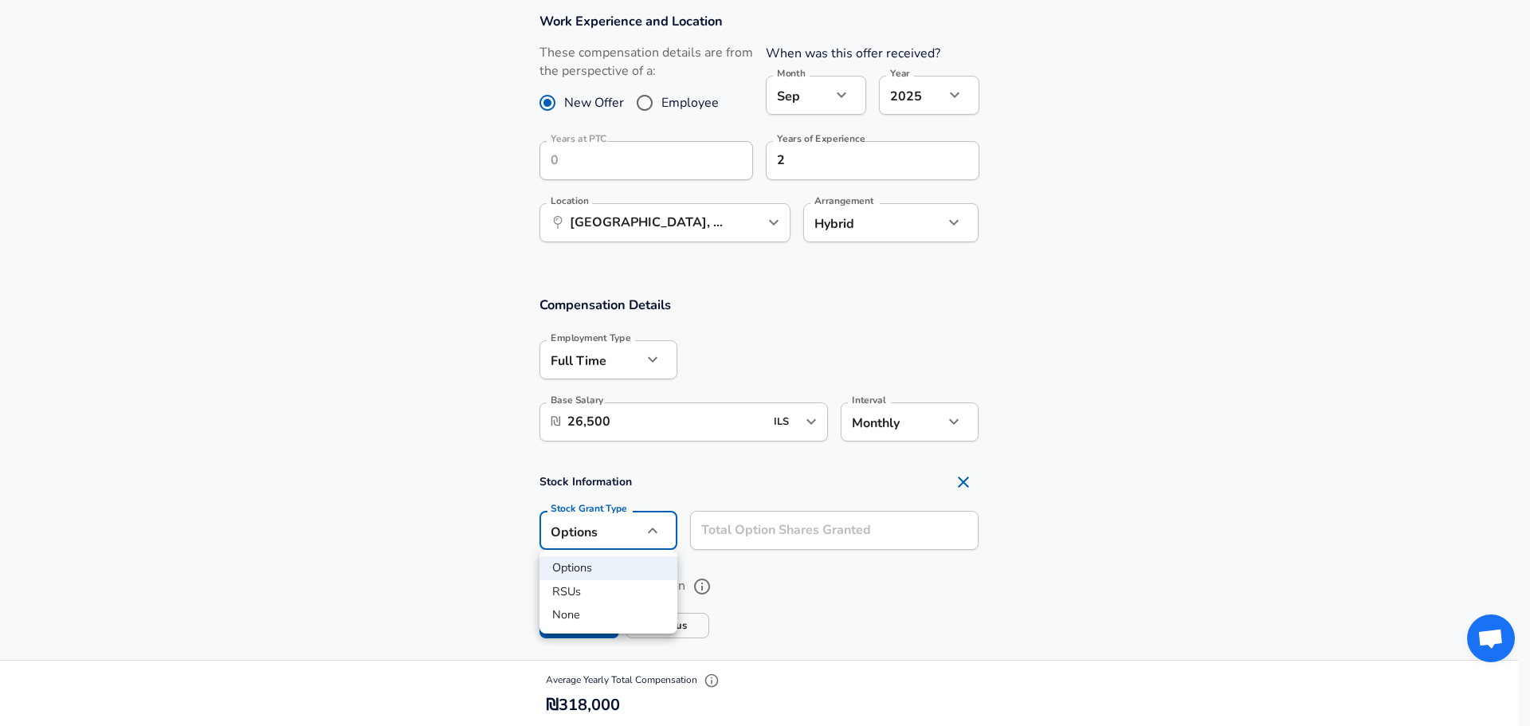
click at [617, 543] on div at bounding box center [765, 363] width 1530 height 726
click at [585, 625] on li "None" at bounding box center [608, 615] width 138 height 24
type input "none"
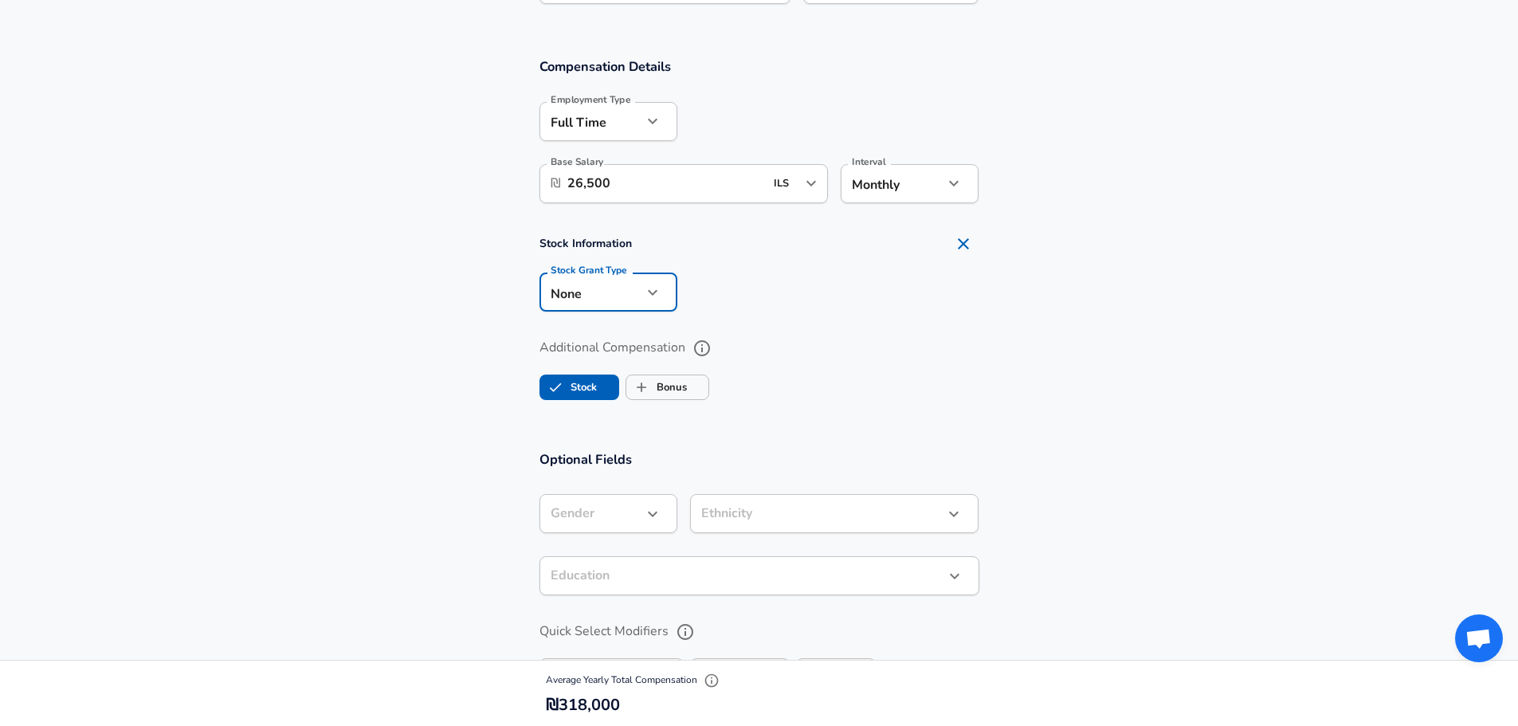
scroll to position [1042, 0]
click at [673, 394] on label "Bonus" at bounding box center [656, 386] width 61 height 30
checkbox input "true"
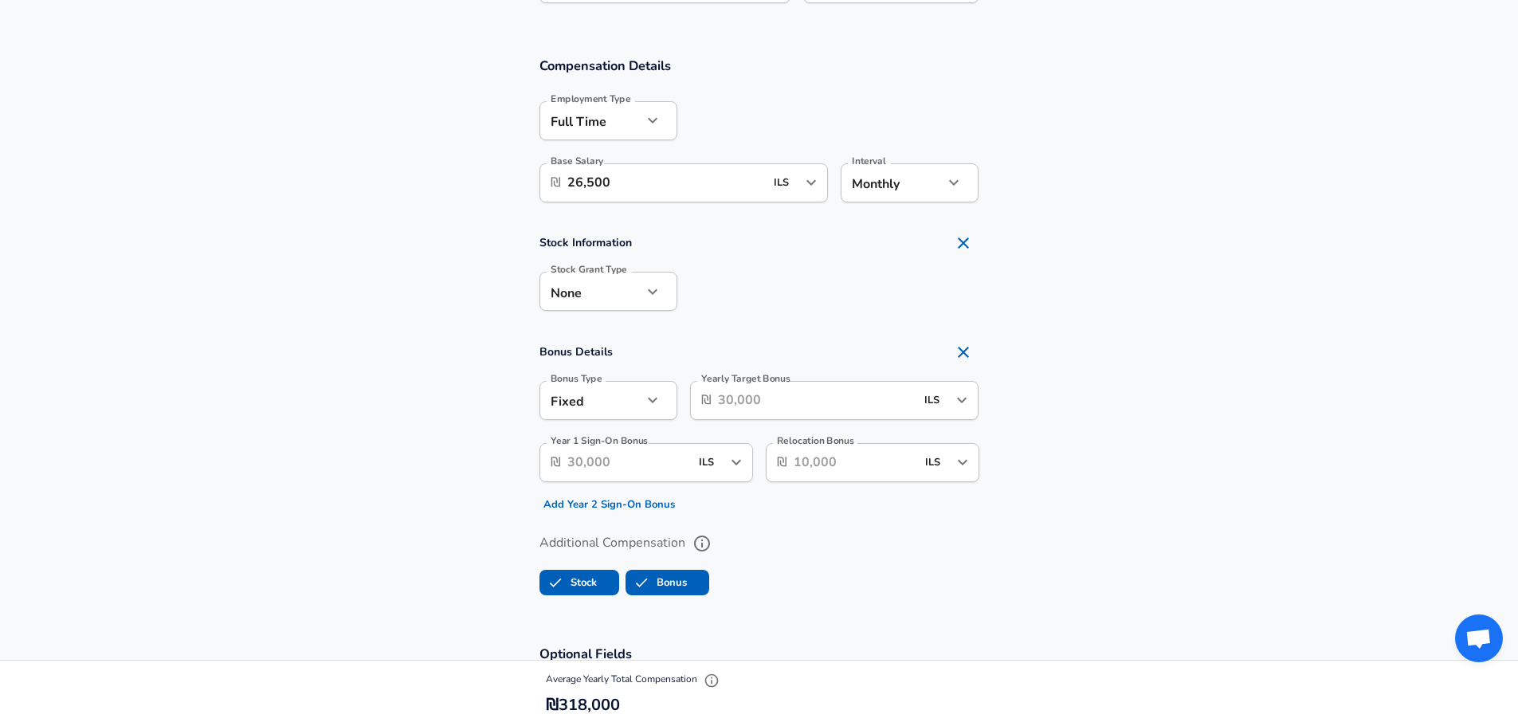
click at [822, 402] on input "Yearly Target Bonus" at bounding box center [817, 400] width 198 height 39
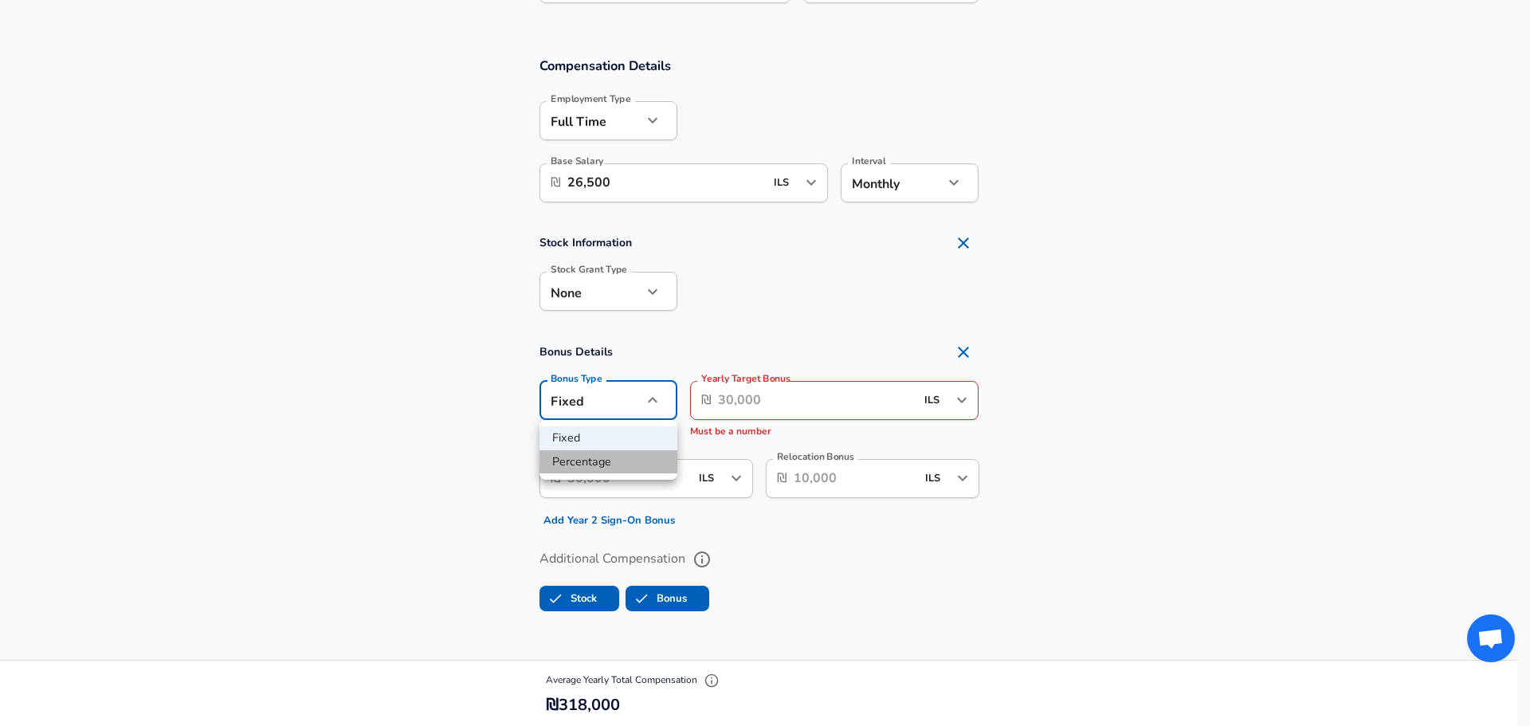
click at [594, 467] on li "Percentage" at bounding box center [608, 462] width 138 height 24
type input "percentage"
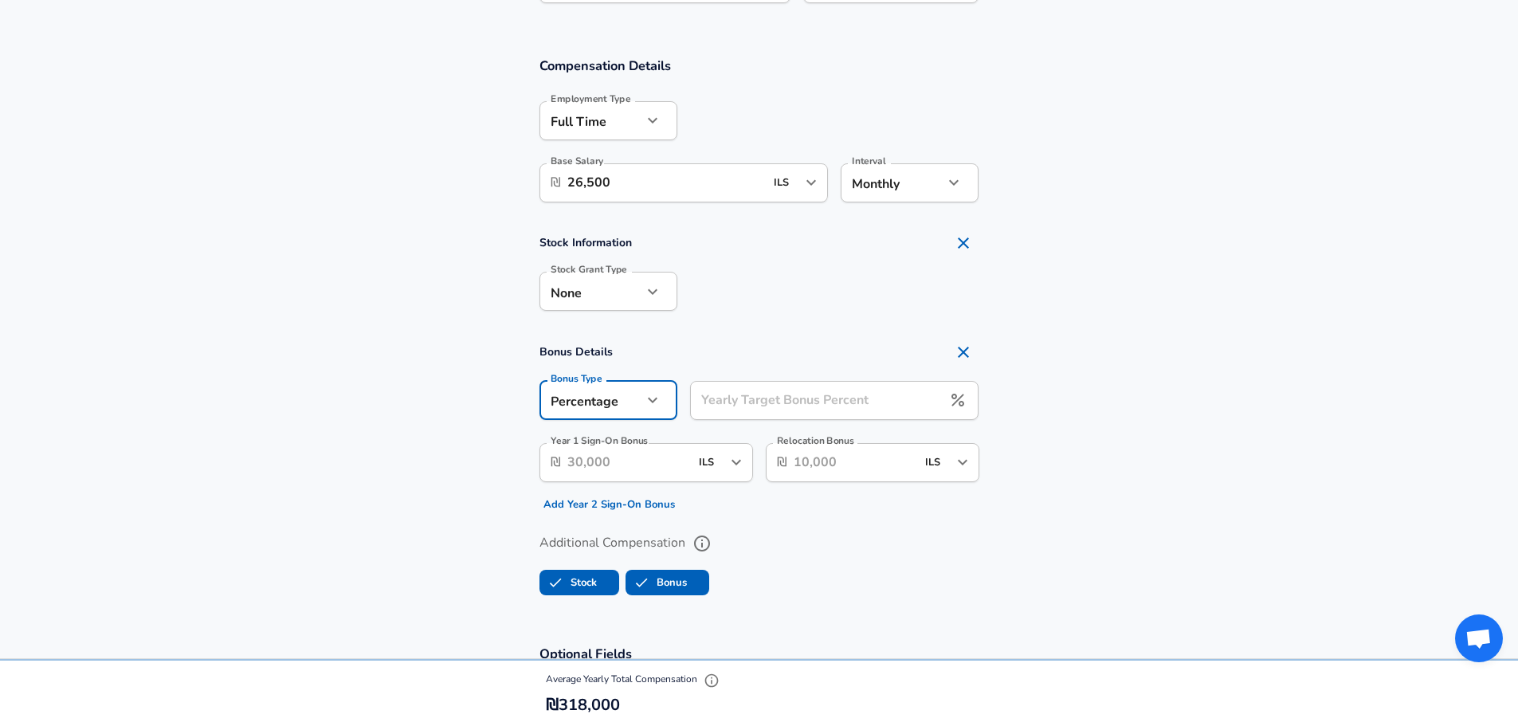
click at [740, 398] on div "Yearly Target Bonus Percent Yearly Target Bonus Percent" at bounding box center [834, 402] width 289 height 43
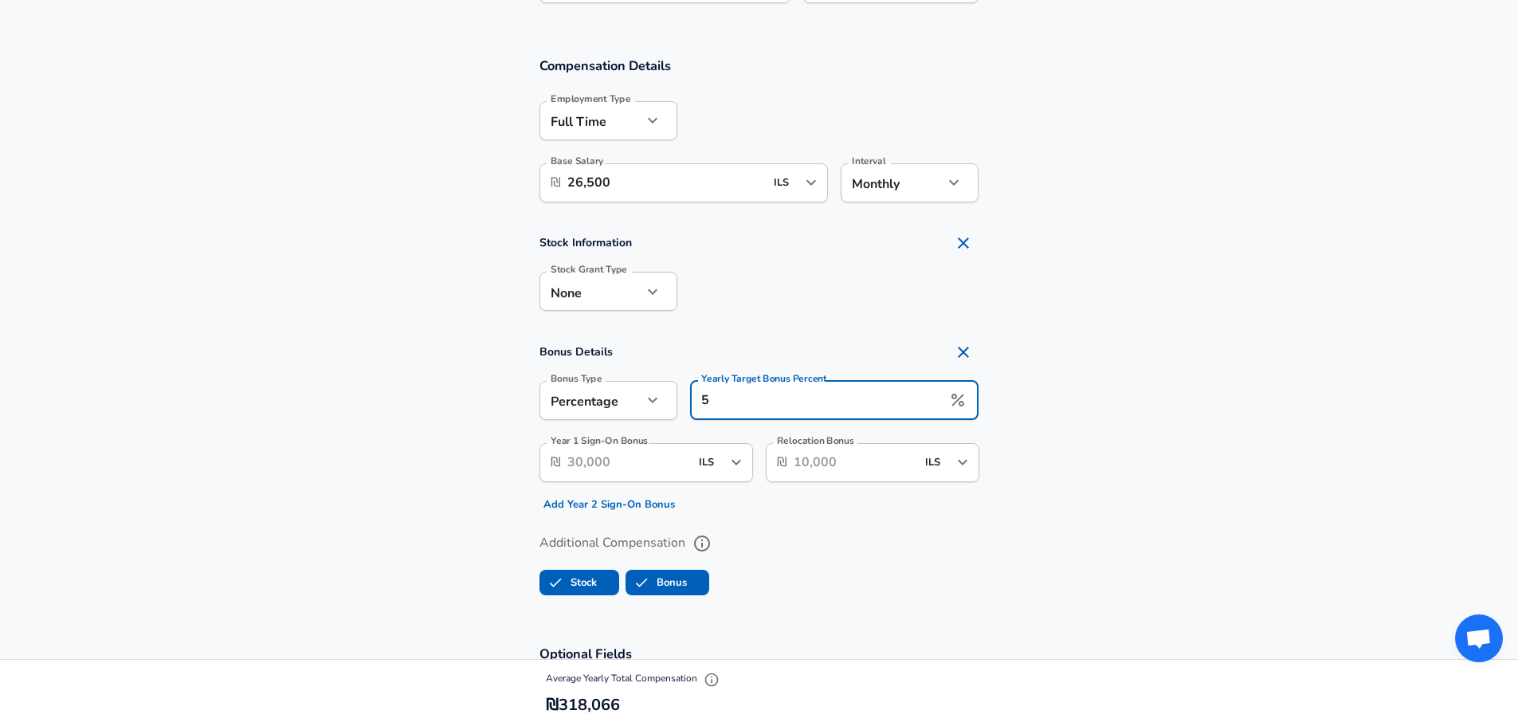
type input "5"
click at [1119, 414] on section "Bonus Details Bonus Type Percentage percentage Bonus Type Yearly Target Bonus P…" at bounding box center [759, 426] width 1518 height 181
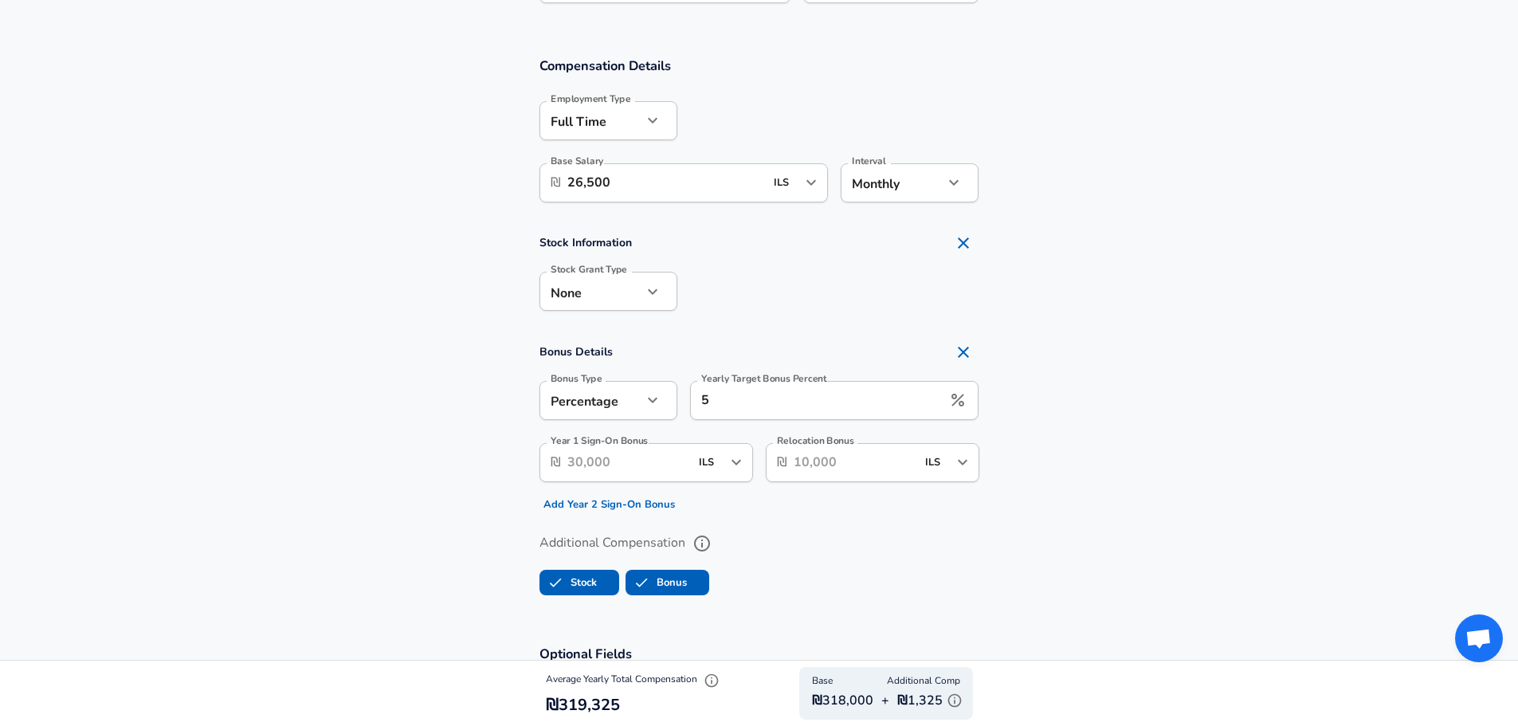
click at [954, 472] on icon "Open" at bounding box center [962, 462] width 19 height 19
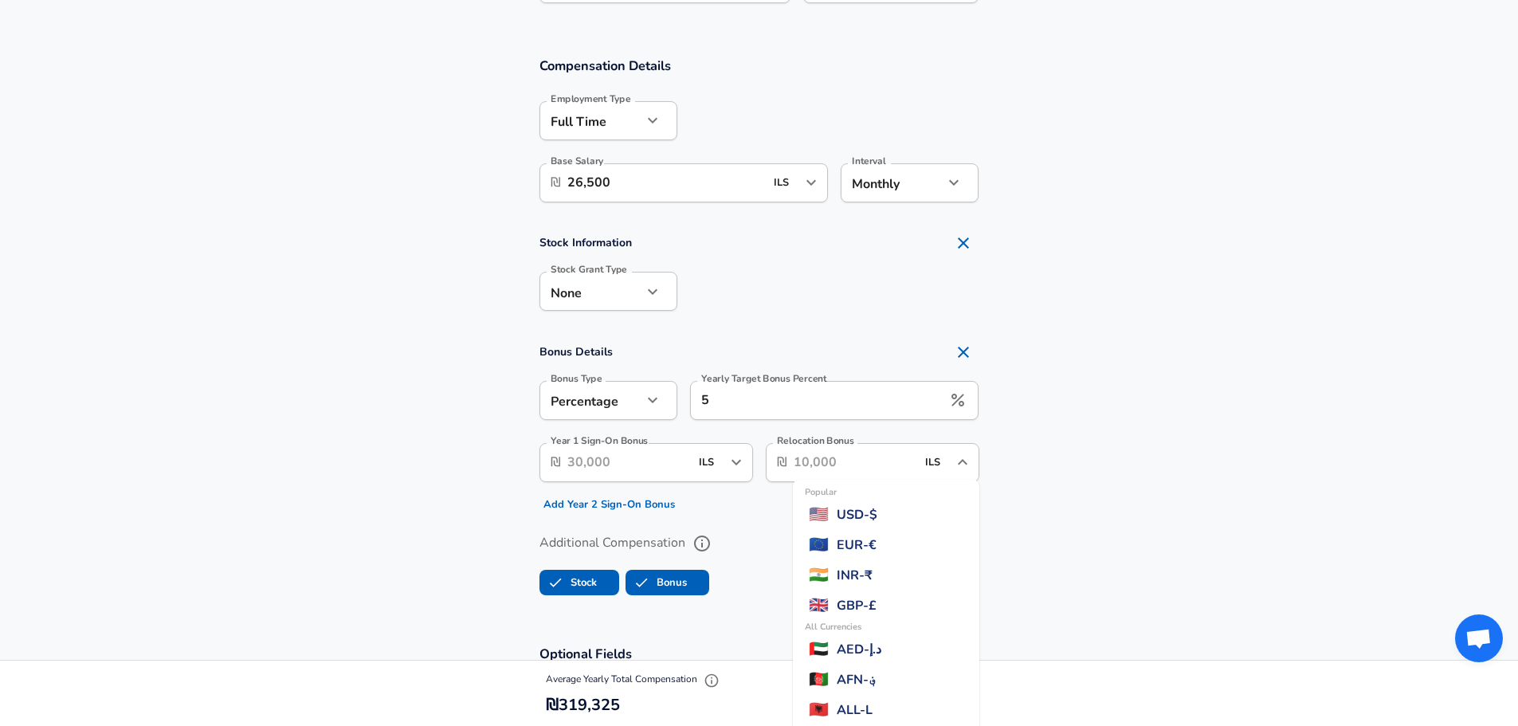
scroll to position [1711, 0]
click at [1174, 524] on section "Additional Compensation Stock Bonus" at bounding box center [759, 559] width 1518 height 84
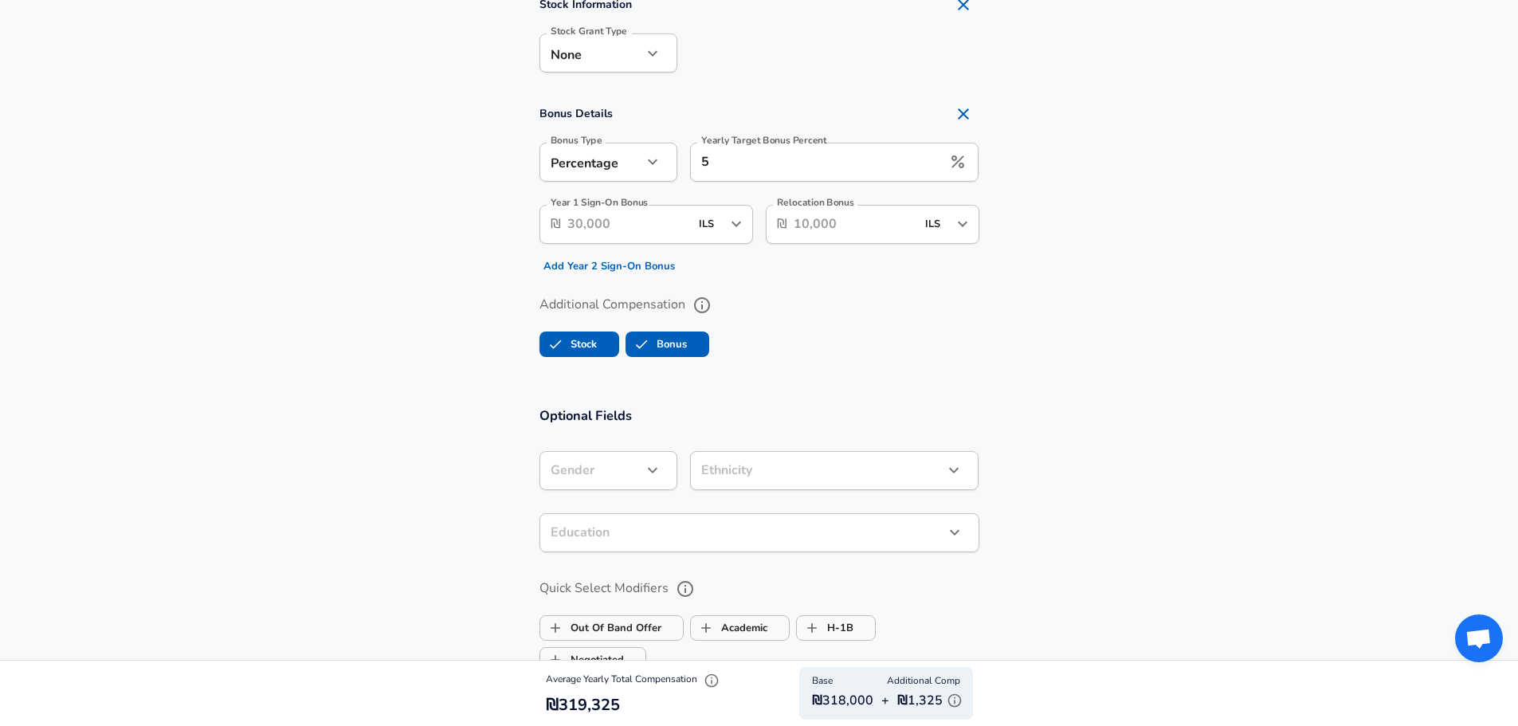
scroll to position [1281, 0]
click at [670, 227] on input "Year 1 Sign-On Bonus" at bounding box center [628, 223] width 122 height 39
click at [740, 225] on icon "Open" at bounding box center [736, 223] width 19 height 19
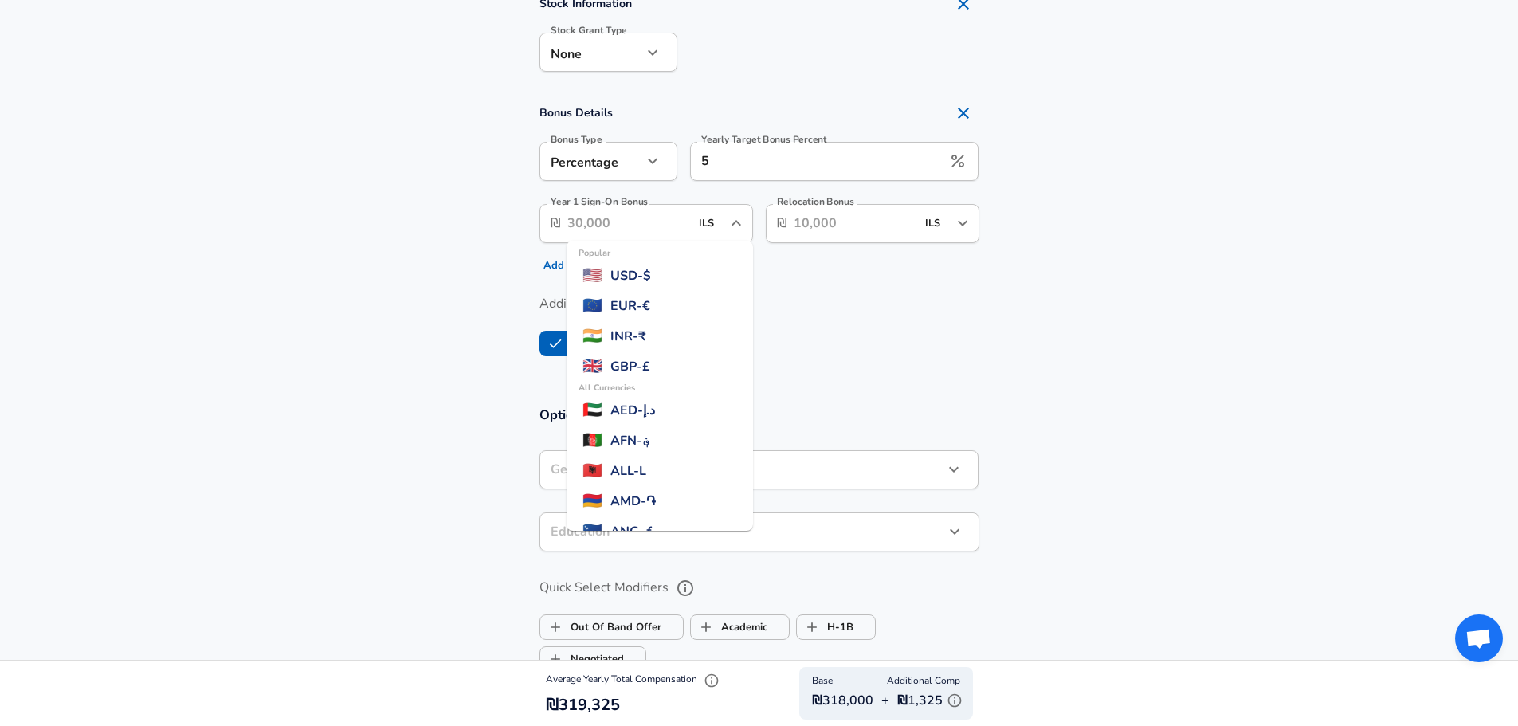
scroll to position [1711, 0]
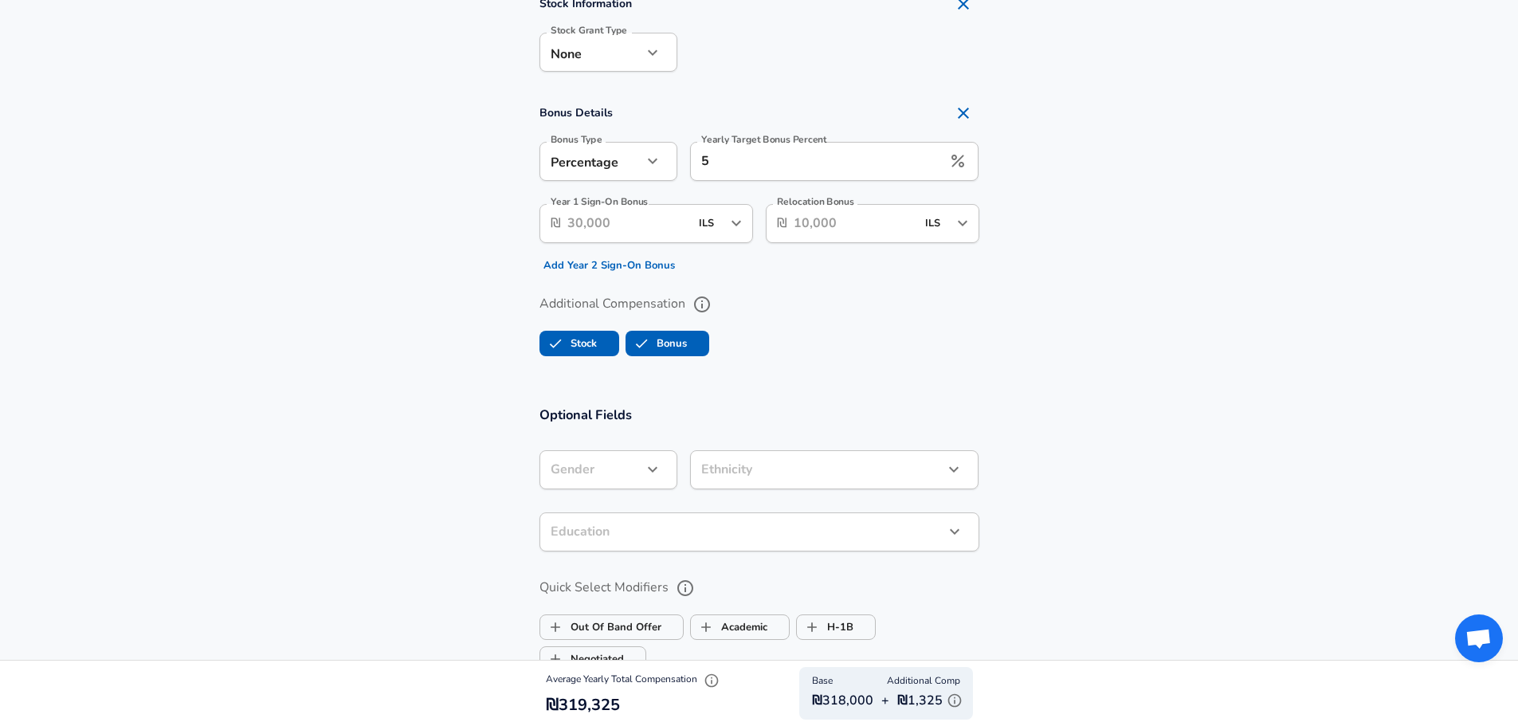
click at [995, 391] on section "Optional Fields Gender ​ Gender Ethnicity ​ Ethnicity Education ​ Education Qui…" at bounding box center [759, 650] width 1518 height 525
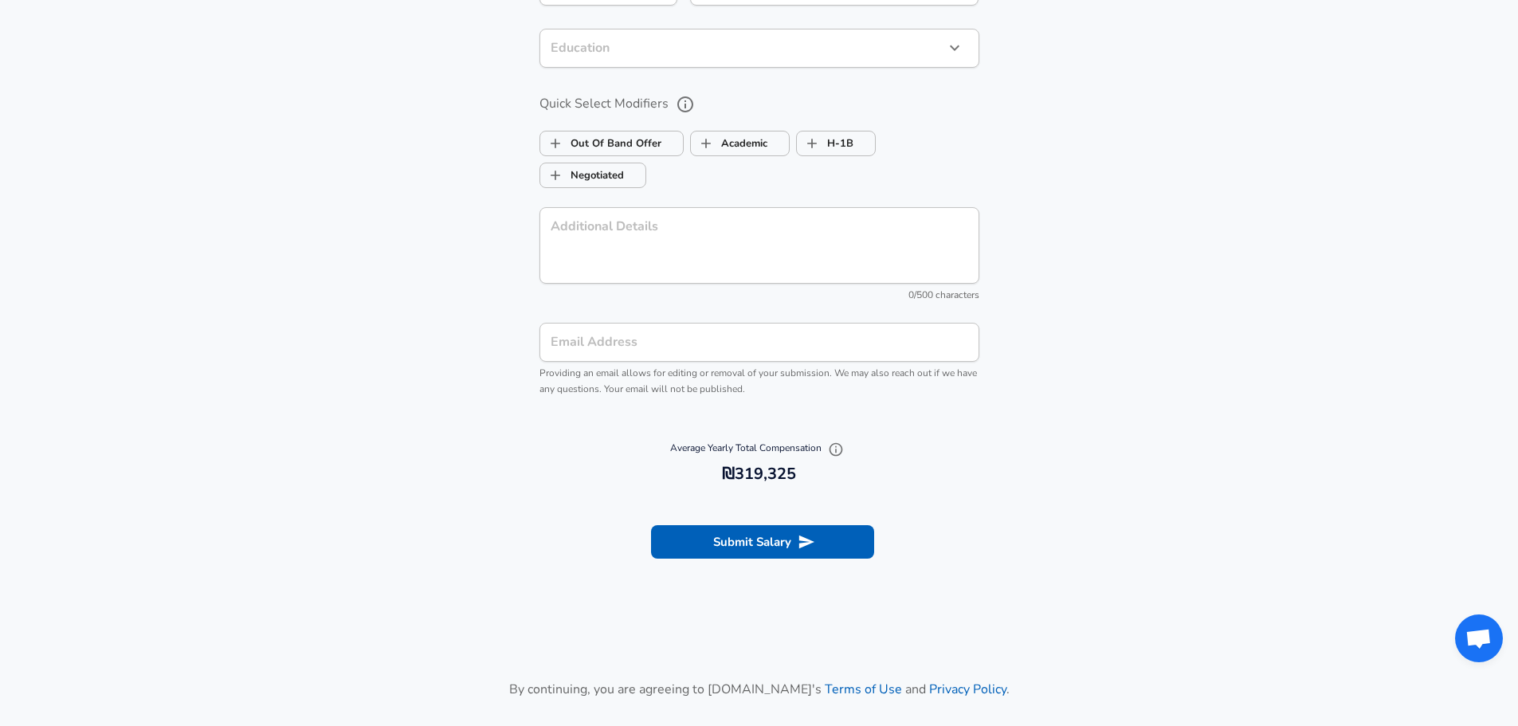
scroll to position [1839, 0]
